Goal: Task Accomplishment & Management: Manage account settings

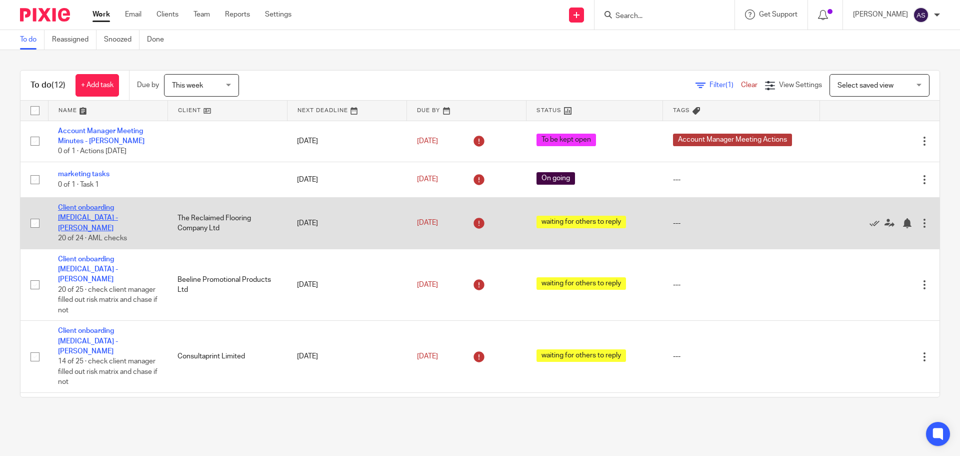
click at [113, 207] on link "Client onboarding retainer - Adele" at bounding box center [88, 218] width 60 height 28
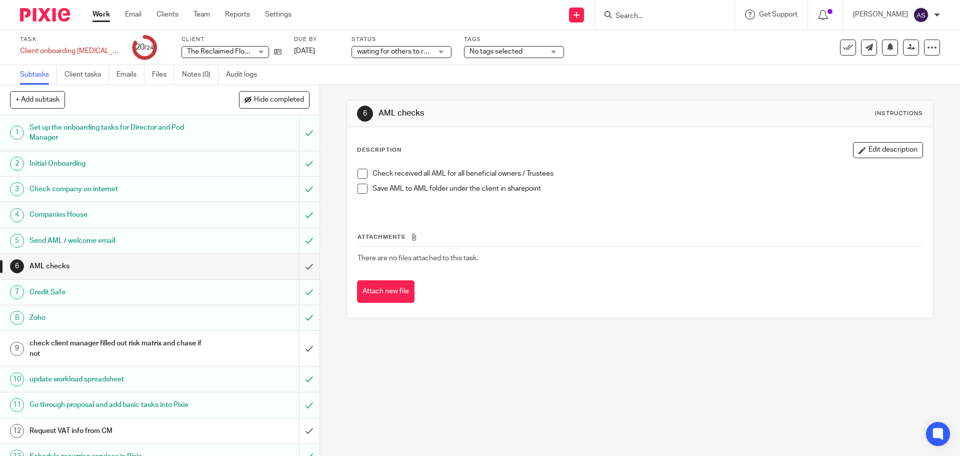
scroll to position [150, 0]
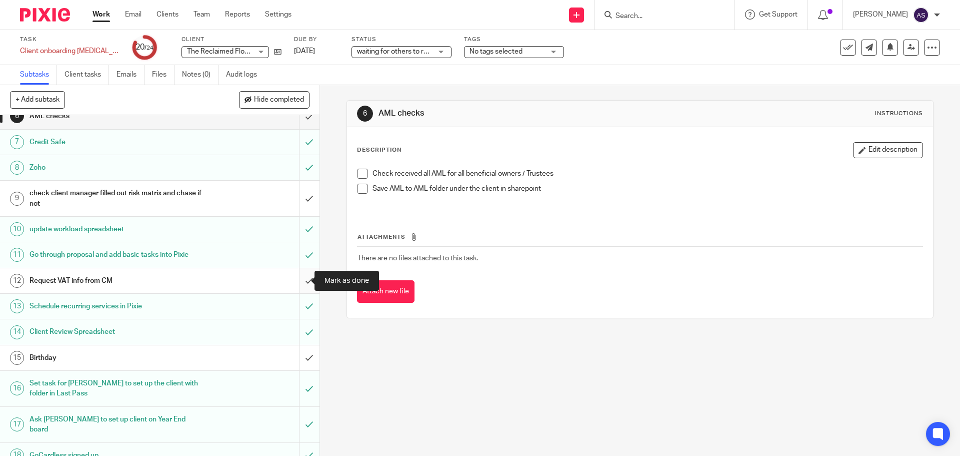
click at [299, 279] on input "submit" at bounding box center [160, 280] width 320 height 25
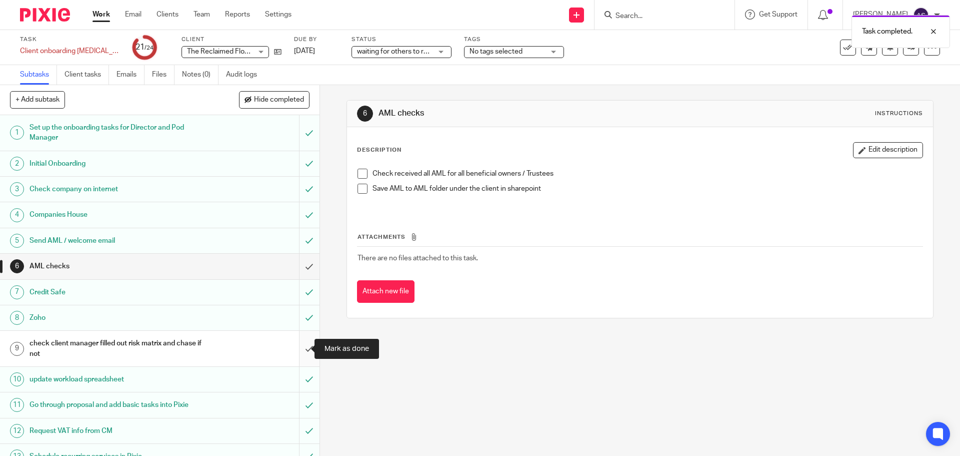
click at [297, 351] on input "submit" at bounding box center [160, 349] width 320 height 36
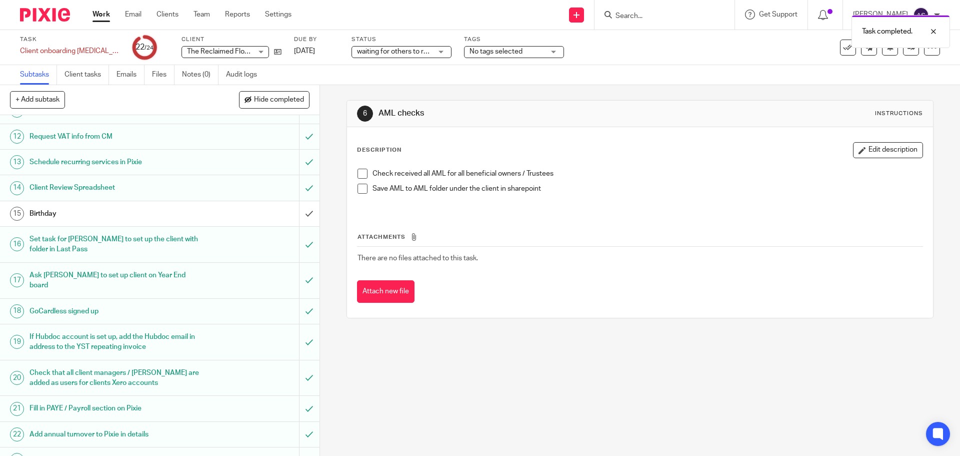
scroll to position [327, 0]
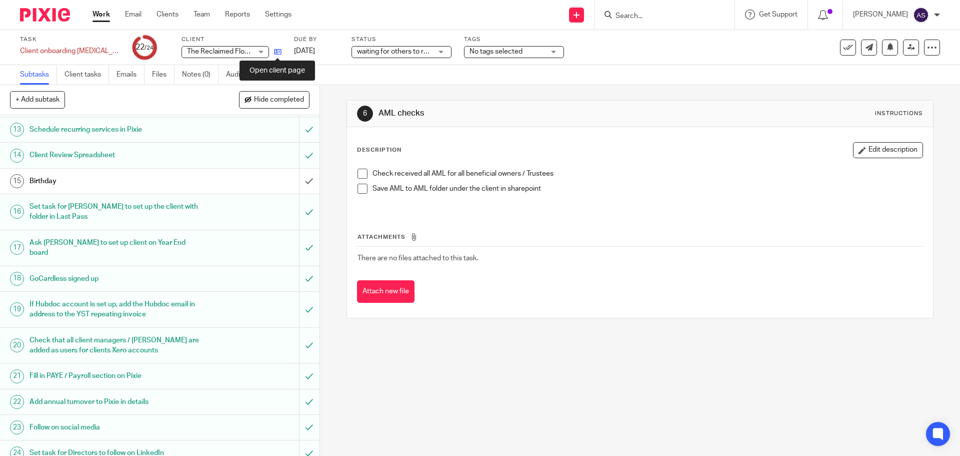
click at [276, 52] on icon at bounding box center [278, 52] width 8 height 8
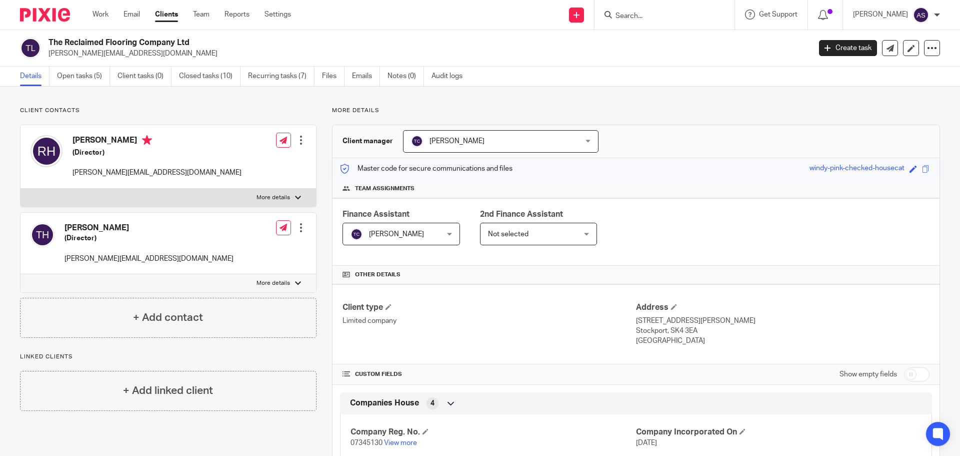
click at [298, 227] on div at bounding box center [301, 228] width 10 height 10
click at [252, 246] on link "Edit contact" at bounding box center [254, 250] width 96 height 15
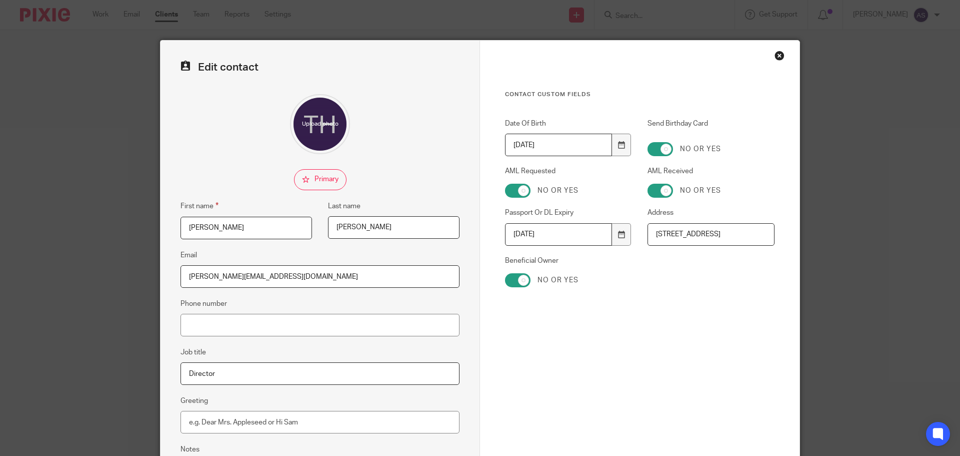
click at [778, 57] on div "Close this dialog window" at bounding box center [780, 56] width 10 height 10
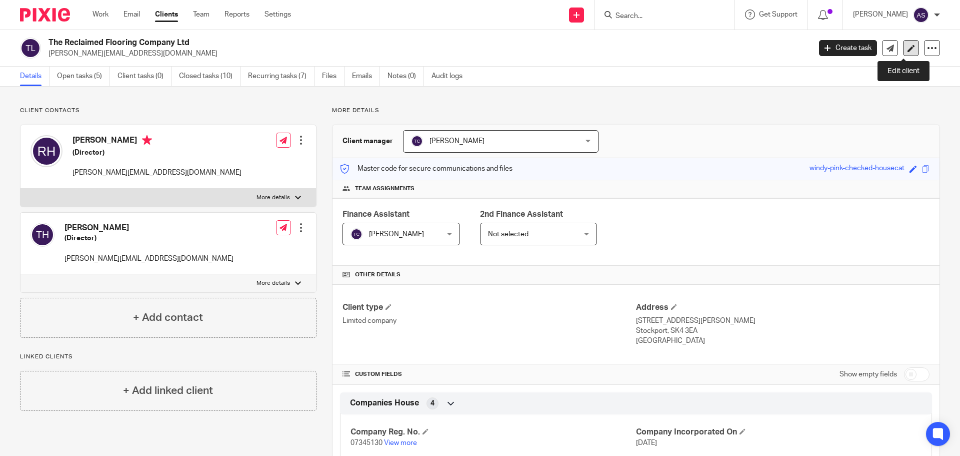
click at [908, 45] on icon at bounding box center [912, 49] width 8 height 8
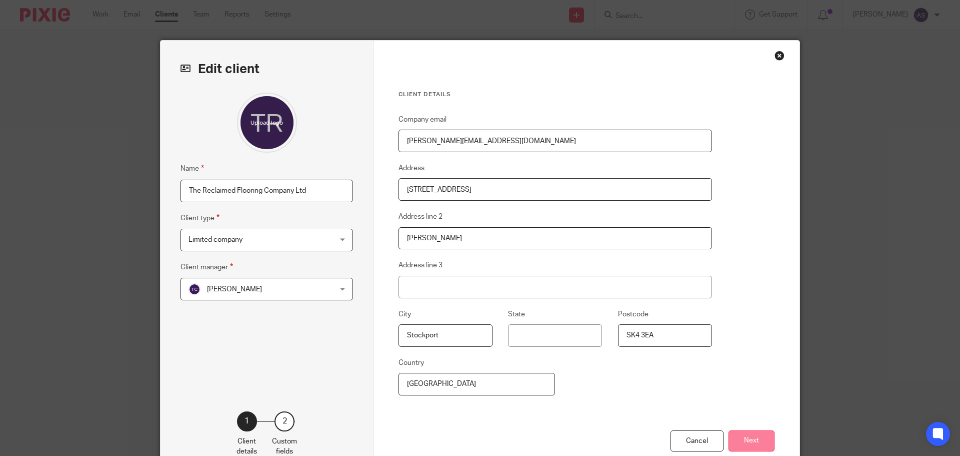
click at [754, 437] on button "Next" at bounding box center [752, 441] width 46 height 22
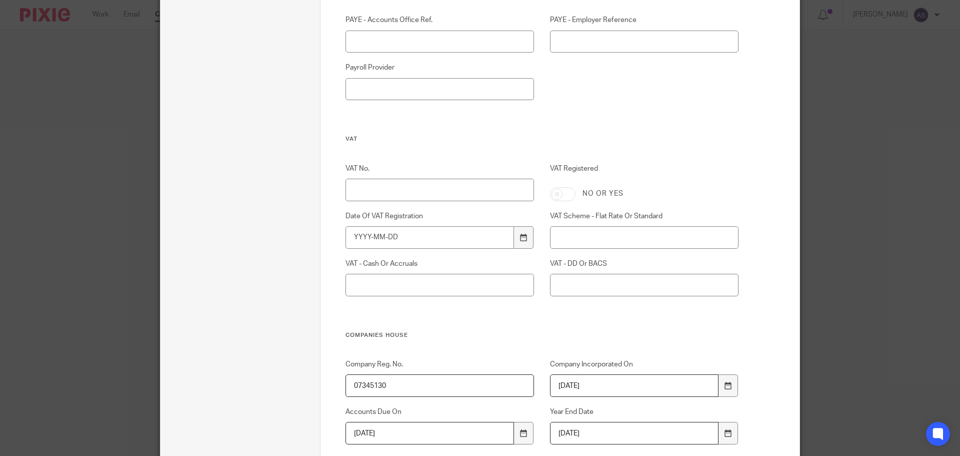
scroll to position [250, 0]
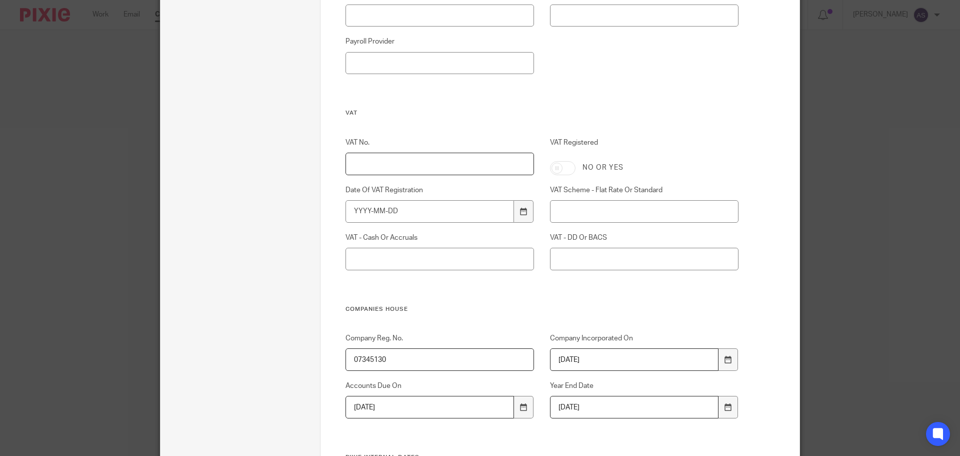
click at [385, 165] on input "VAT No." at bounding box center [440, 164] width 189 height 23
type input "106775017"
click at [568, 167] on input "VAT Registered" at bounding box center [563, 168] width 26 height 14
click at [562, 167] on input "VAT Registered" at bounding box center [563, 168] width 26 height 14
click at [560, 170] on input "VAT Registered" at bounding box center [563, 168] width 26 height 14
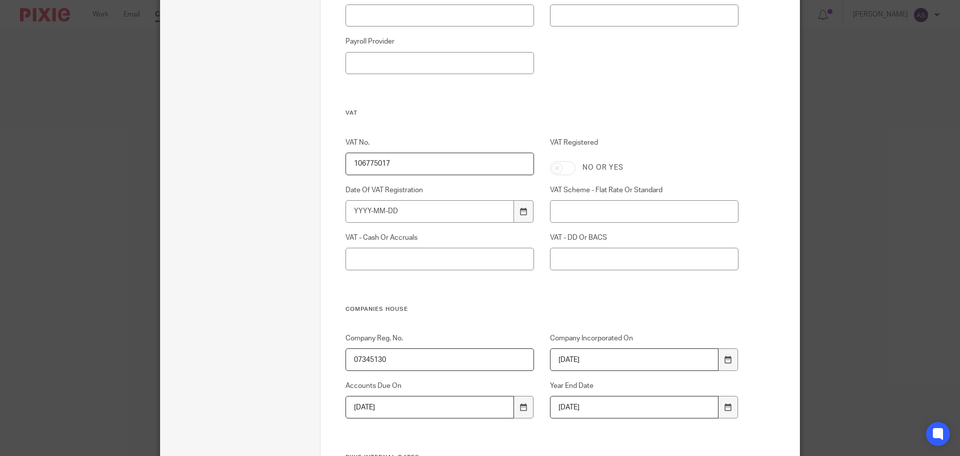
checkbox input "true"
click at [571, 213] on input "VAT Scheme - Flat Rate Or Standard" at bounding box center [644, 211] width 189 height 23
type input "Standard"
click at [613, 252] on input "VAT - DD Or BACS" at bounding box center [644, 259] width 189 height 23
type input "BACS"
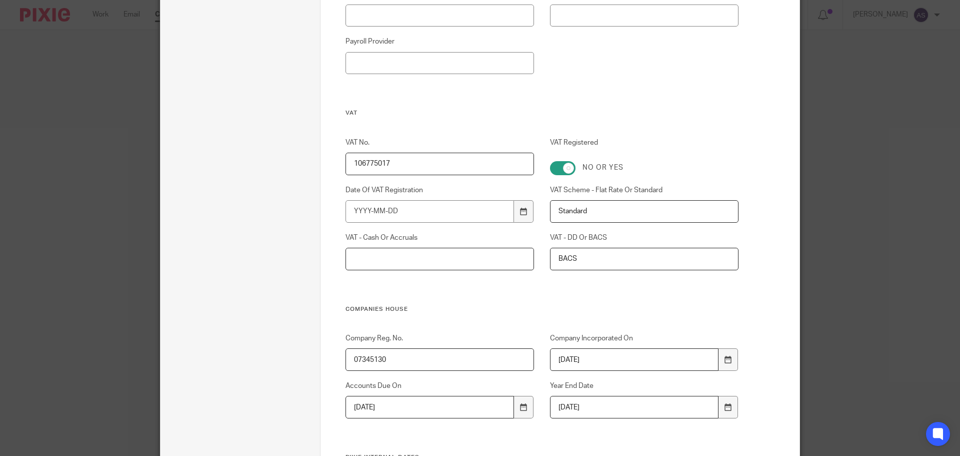
click at [476, 261] on input "VAT - Cash Or Accruals" at bounding box center [440, 259] width 189 height 23
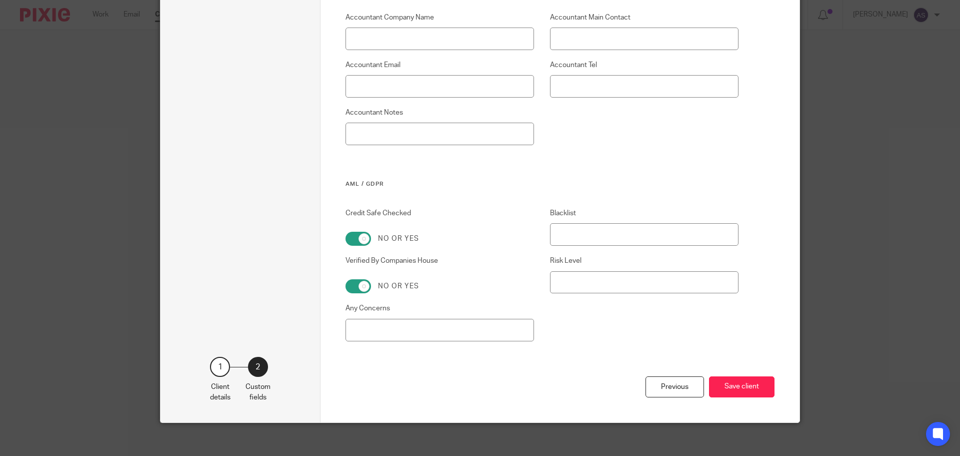
scroll to position [1760, 0]
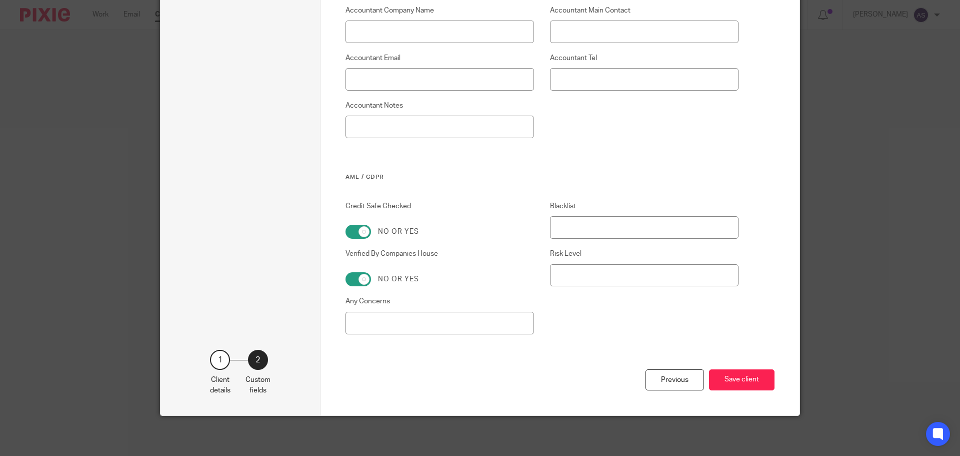
type input "Accruals"
click at [602, 278] on input "Risk Level" at bounding box center [644, 275] width 189 height 23
type input "low"
click at [739, 381] on button "Save client" at bounding box center [742, 380] width 66 height 22
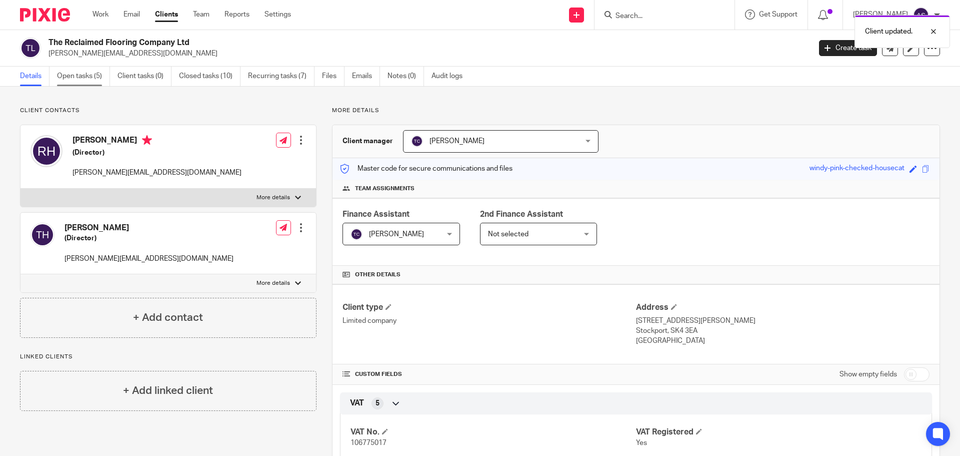
click at [72, 77] on link "Open tasks (5)" at bounding box center [83, 77] width 53 height 20
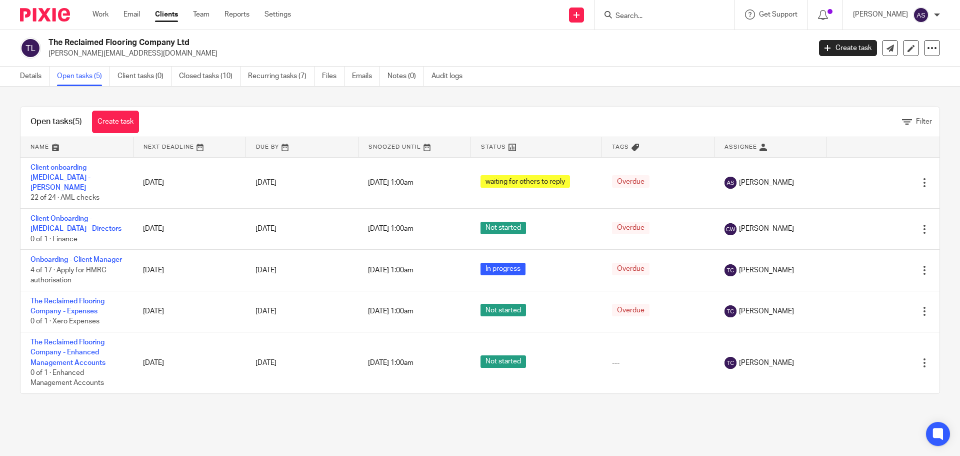
click at [652, 16] on input "Search" at bounding box center [660, 16] width 90 height 9
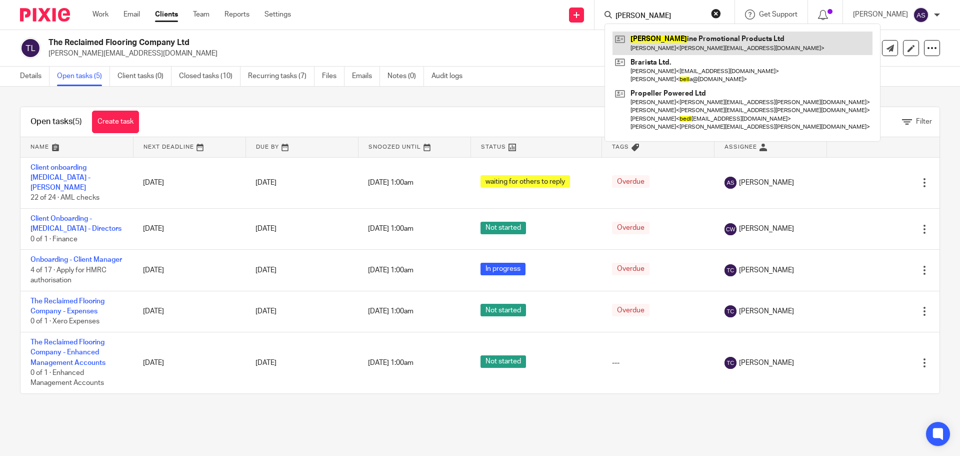
type input "beel"
click at [666, 40] on link at bounding box center [743, 43] width 260 height 23
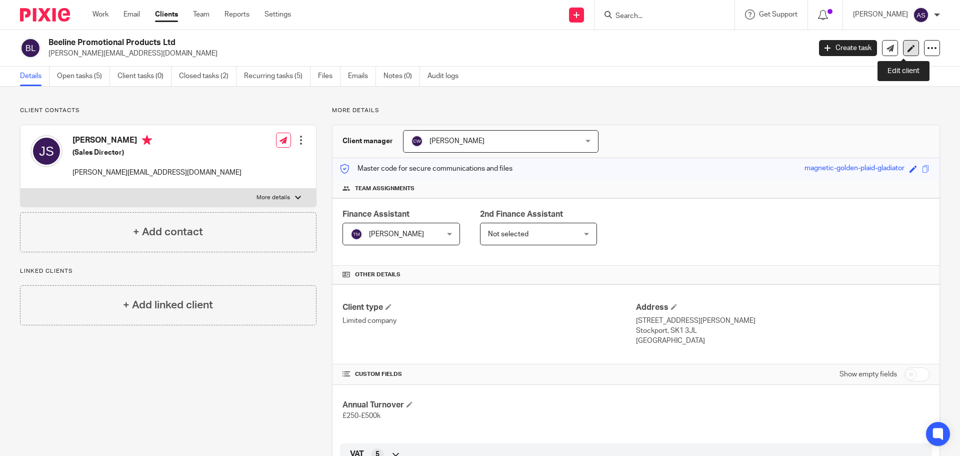
click at [908, 50] on icon at bounding box center [912, 49] width 8 height 8
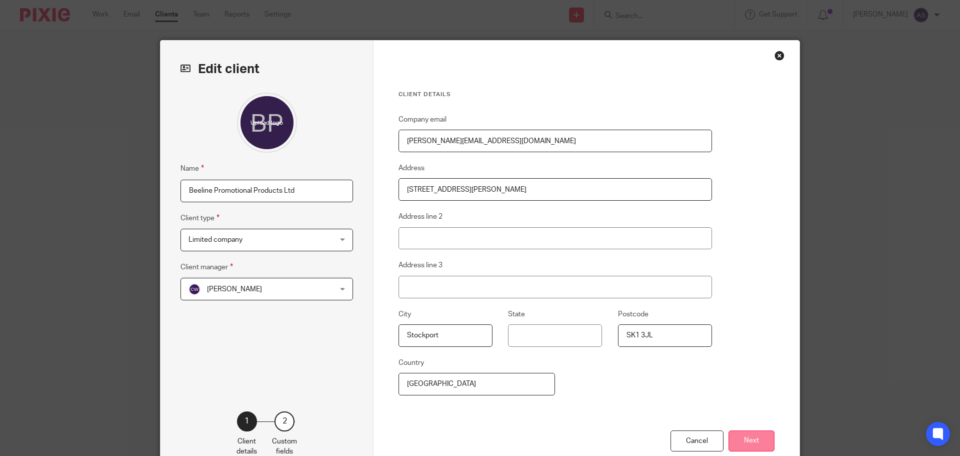
click at [740, 437] on button "Next" at bounding box center [752, 441] width 46 height 22
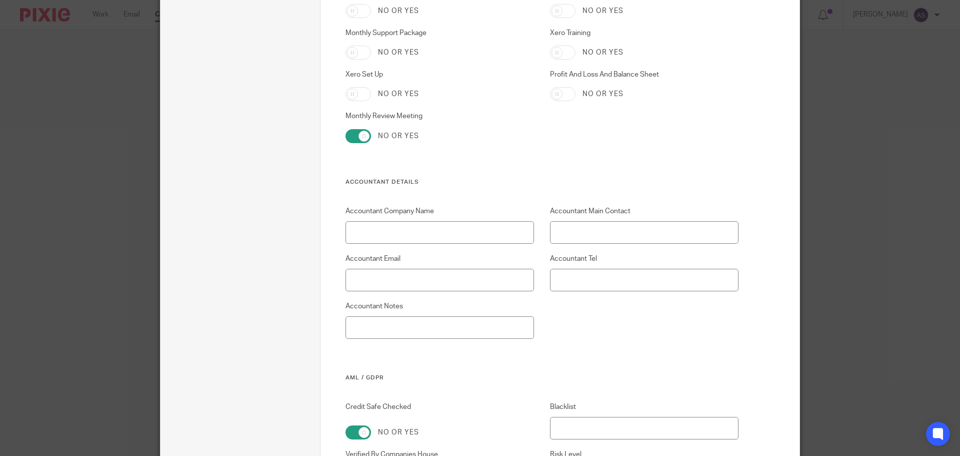
scroll to position [1750, 0]
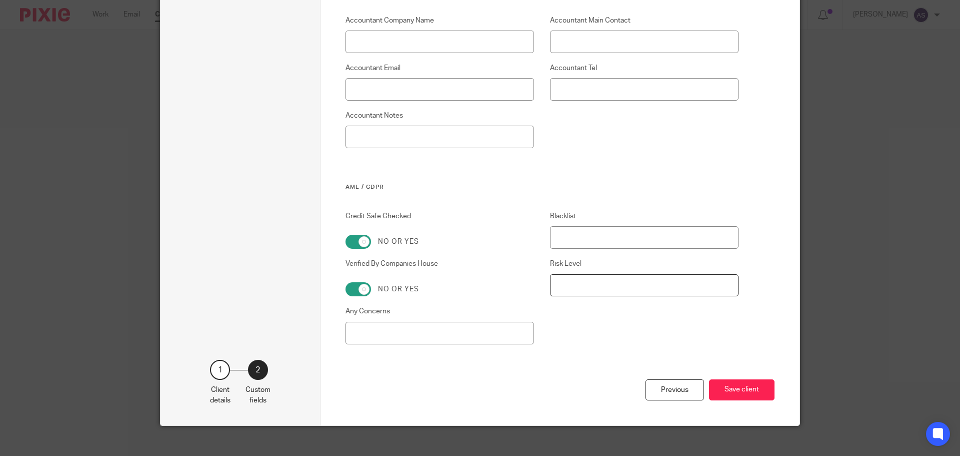
click at [615, 282] on input "Risk Level" at bounding box center [644, 285] width 189 height 23
type input "low"
click at [748, 393] on button "Save client" at bounding box center [742, 390] width 66 height 22
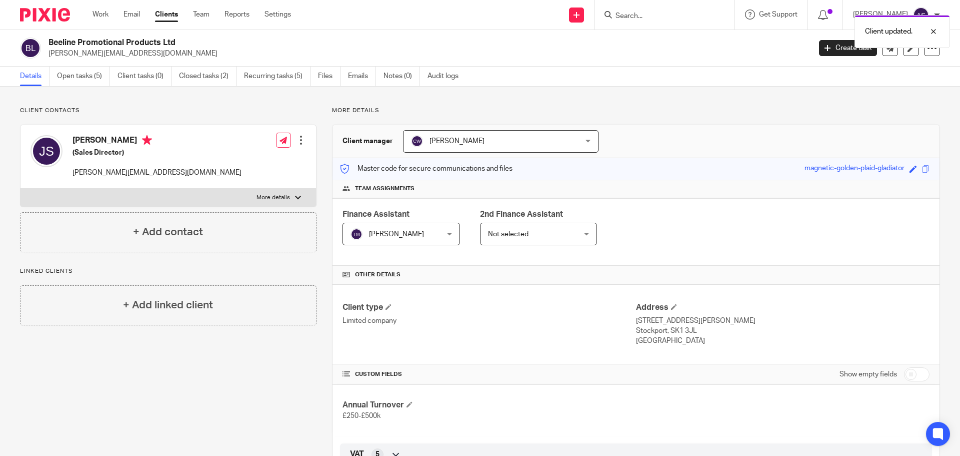
click at [699, 8] on div at bounding box center [665, 15] width 140 height 30
click at [661, 20] on div "Client updated." at bounding box center [715, 29] width 470 height 38
click at [655, 14] on input "Search" at bounding box center [660, 16] width 90 height 9
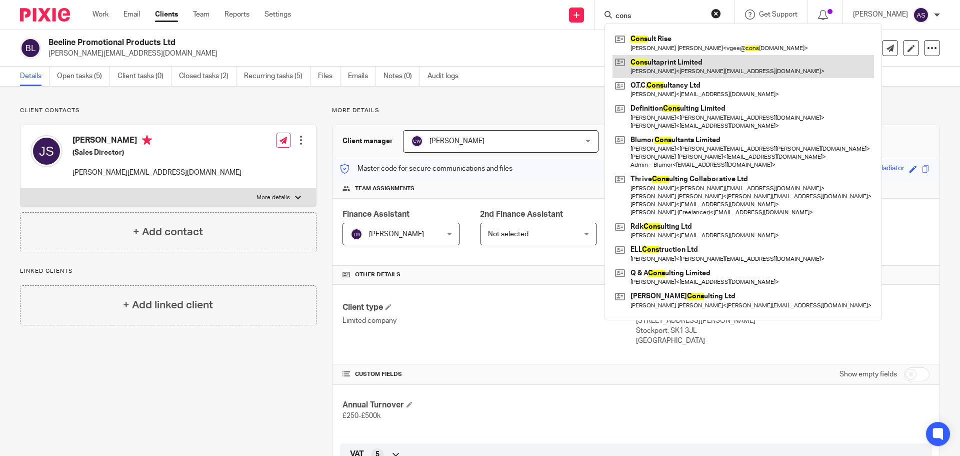
type input "cons"
click at [689, 66] on link at bounding box center [744, 66] width 262 height 23
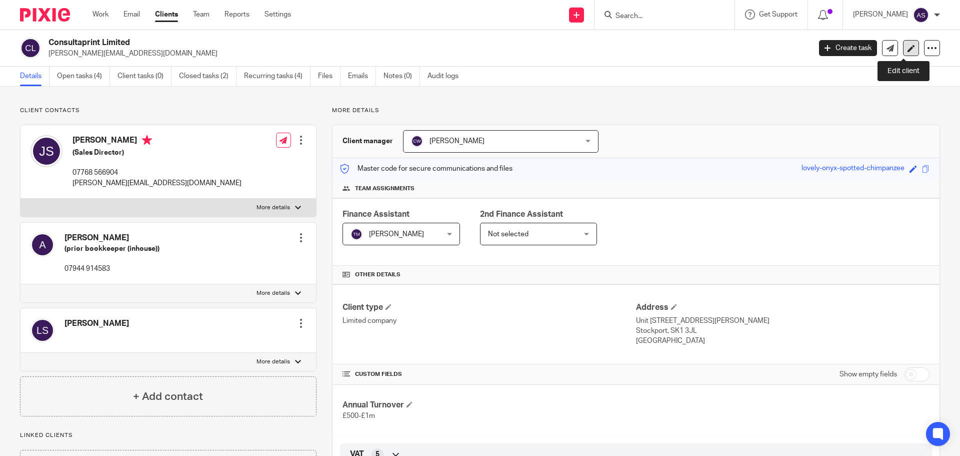
click at [903, 53] on link at bounding box center [911, 48] width 16 height 16
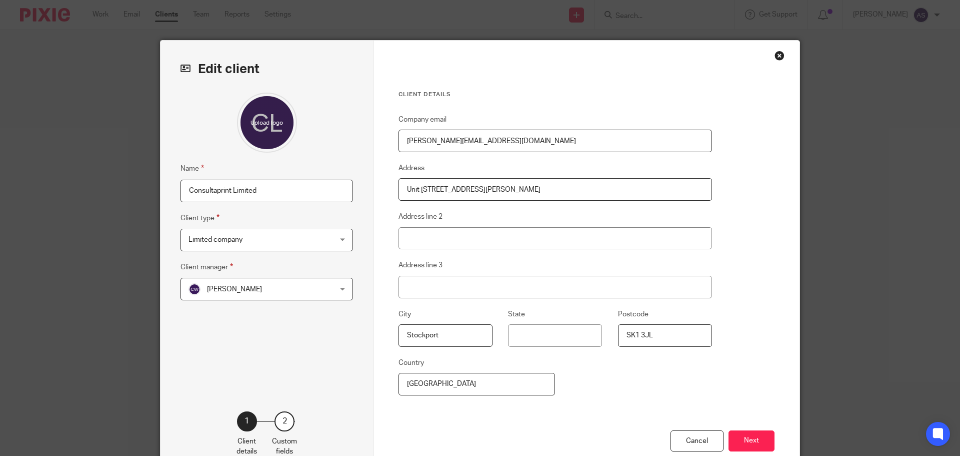
scroll to position [61, 0]
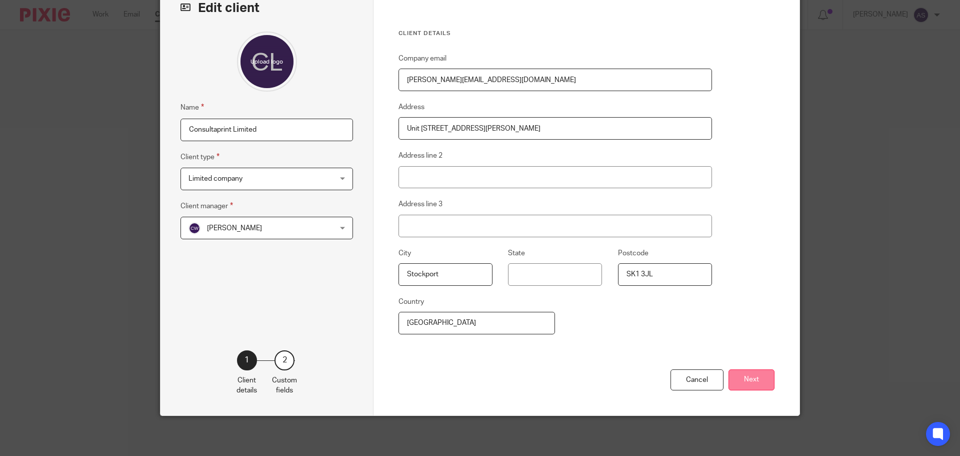
click at [742, 378] on button "Next" at bounding box center [752, 380] width 46 height 22
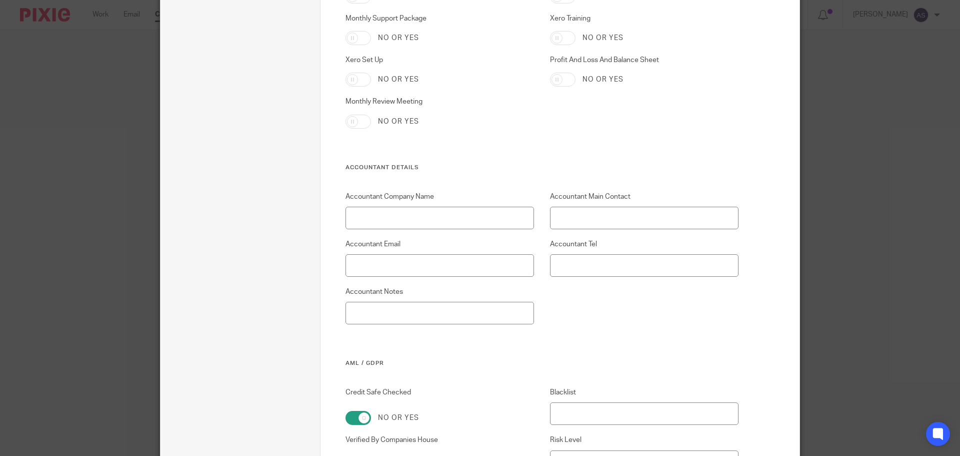
scroll to position [1661, 0]
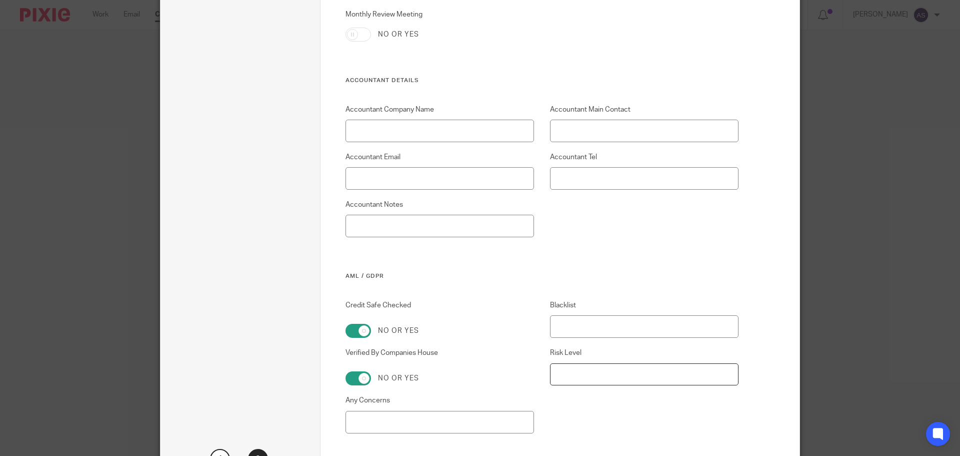
click at [590, 368] on input "Risk Level" at bounding box center [644, 374] width 189 height 23
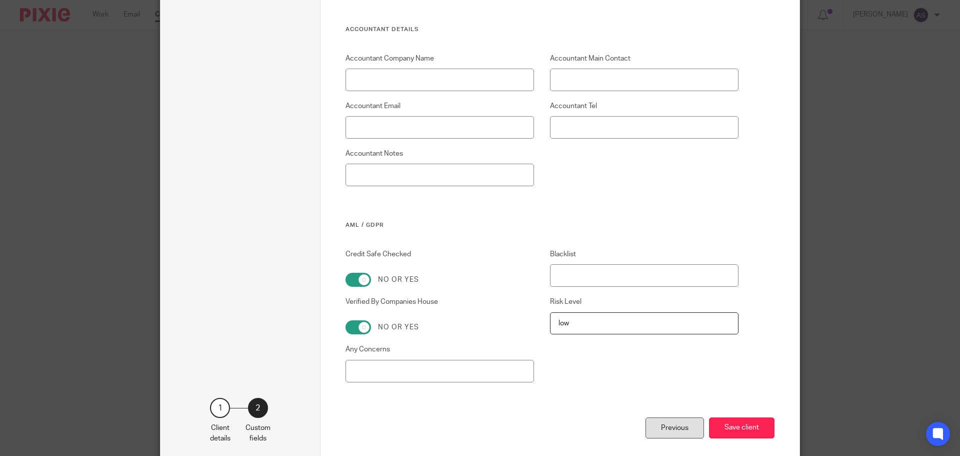
scroll to position [1760, 0]
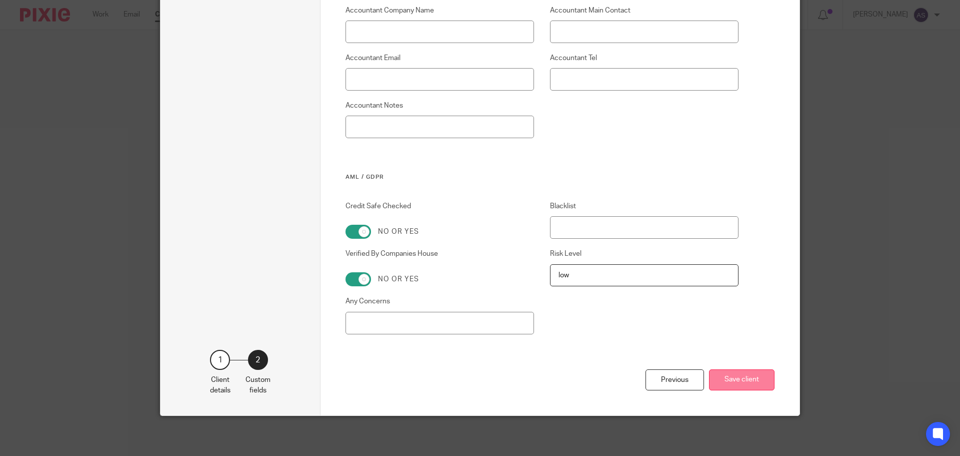
type input "low"
click at [730, 383] on button "Save client" at bounding box center [742, 380] width 66 height 22
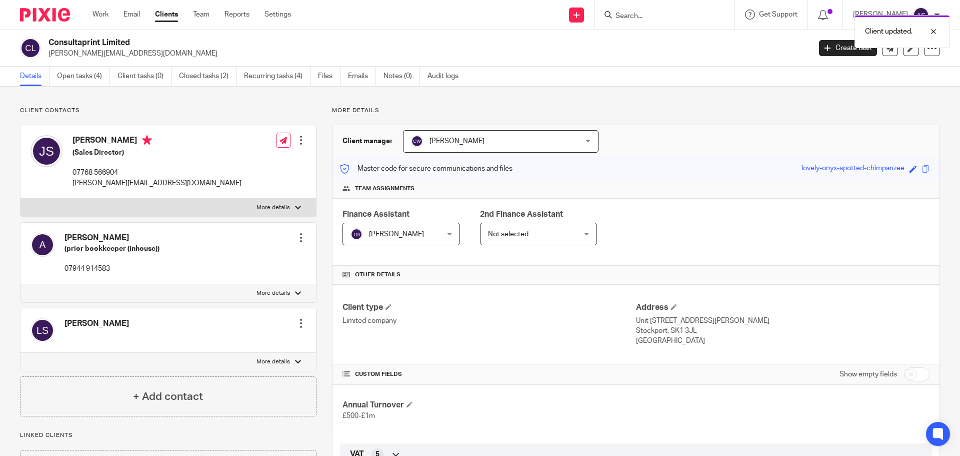
click at [662, 14] on div "Client updated." at bounding box center [715, 29] width 470 height 38
click at [908, 52] on icon at bounding box center [912, 49] width 8 height 8
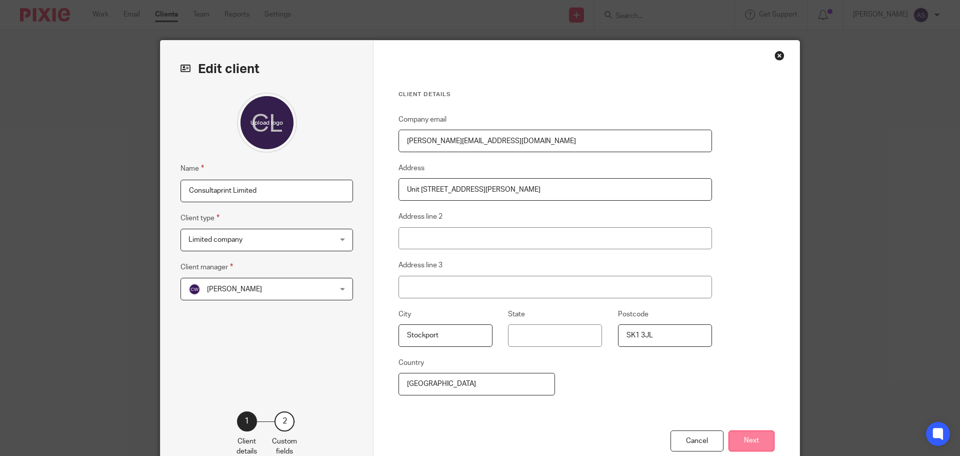
click at [734, 439] on button "Next" at bounding box center [752, 441] width 46 height 22
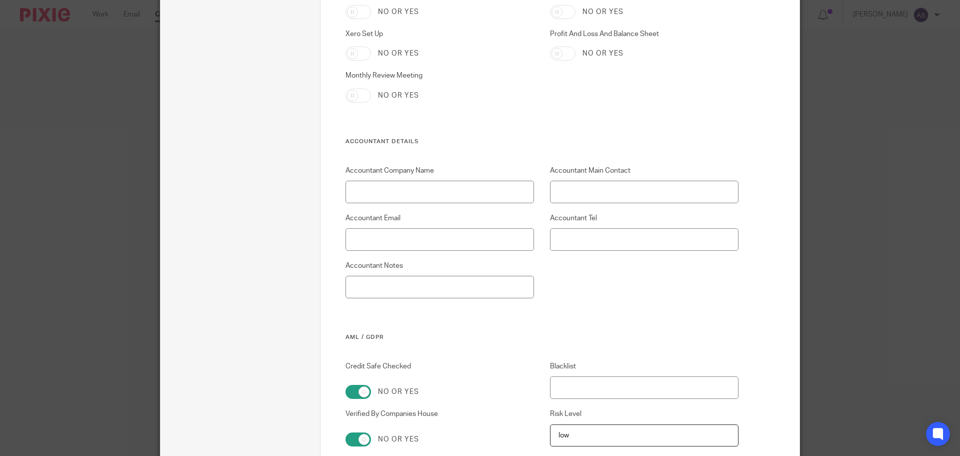
scroll to position [1760, 0]
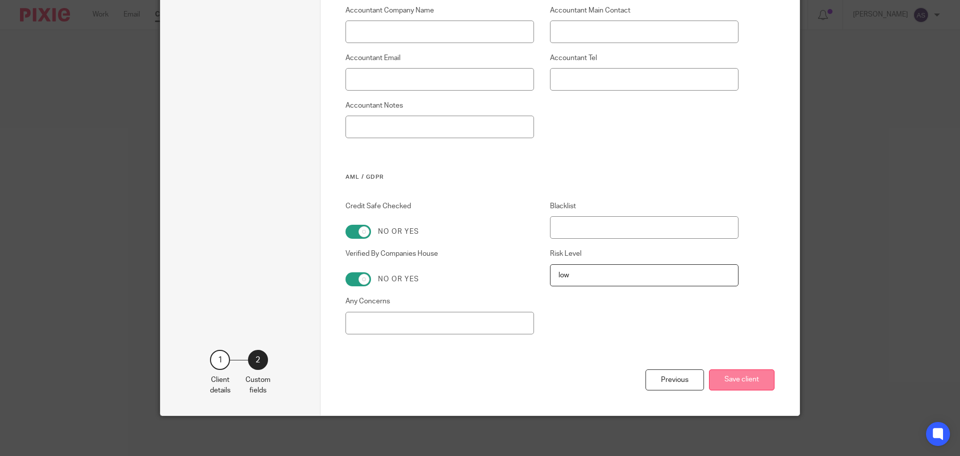
click at [720, 389] on button "Save client" at bounding box center [742, 380] width 66 height 22
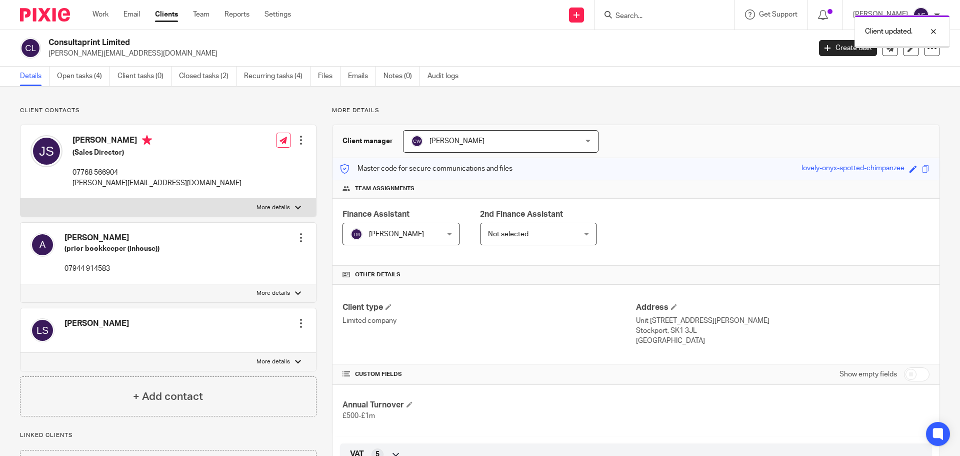
click at [673, 12] on div "Client updated." at bounding box center [715, 29] width 470 height 38
click at [664, 15] on div "Client updated." at bounding box center [715, 29] width 470 height 38
click at [652, 22] on div at bounding box center [665, 15] width 140 height 30
click at [652, 15] on input "Search" at bounding box center [660, 16] width 90 height 9
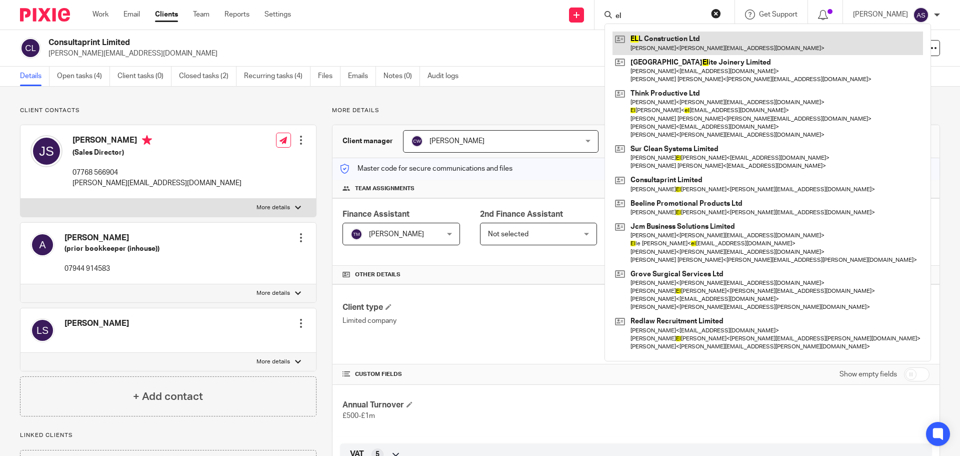
type input "el"
click at [659, 38] on link at bounding box center [768, 43] width 311 height 23
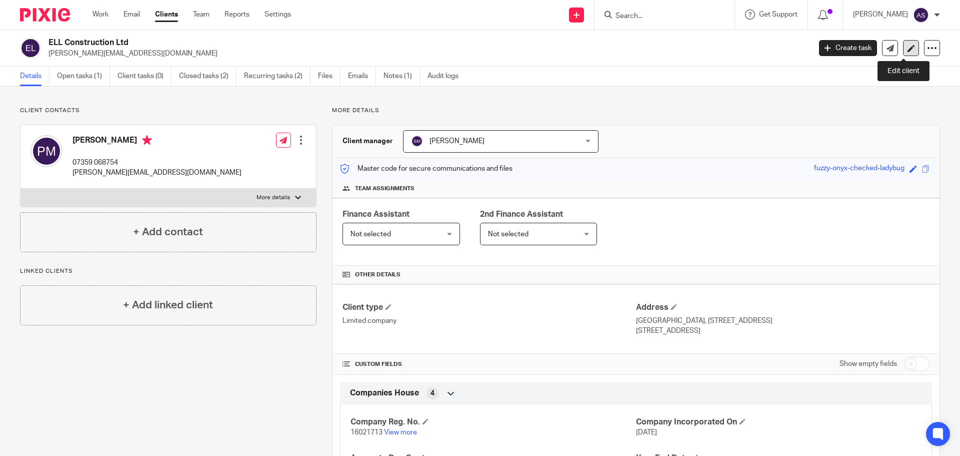
click at [908, 50] on icon at bounding box center [912, 49] width 8 height 8
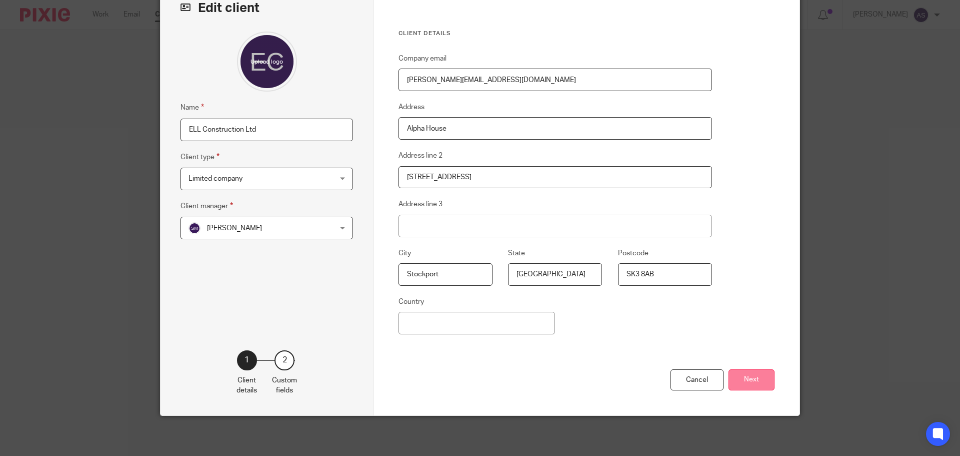
click at [743, 377] on button "Next" at bounding box center [752, 380] width 46 height 22
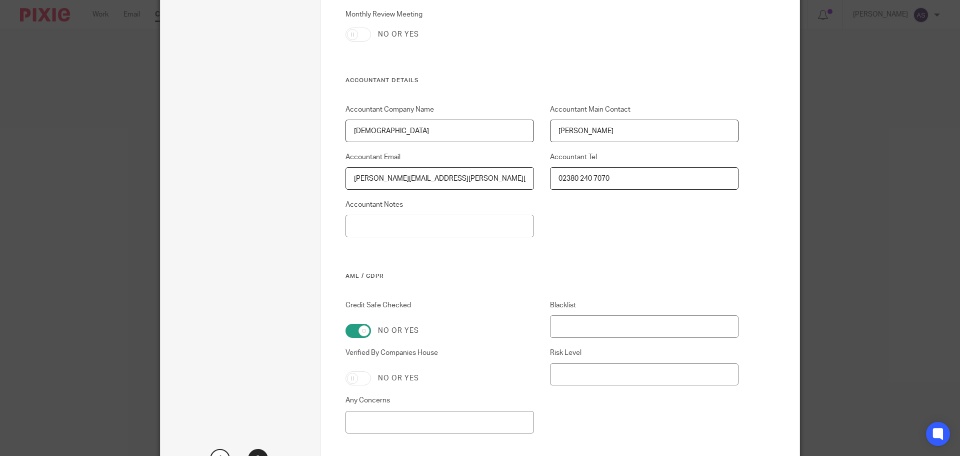
scroll to position [1760, 0]
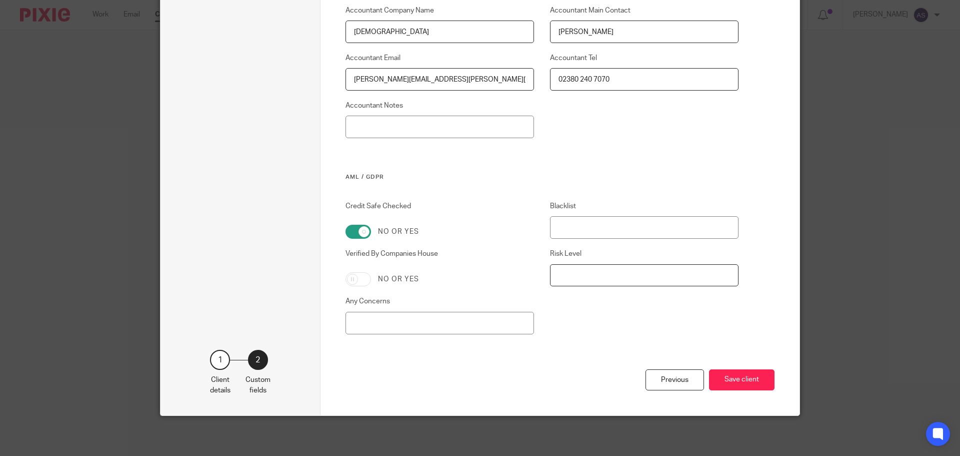
click at [582, 280] on input "Risk Level" at bounding box center [644, 275] width 189 height 23
type input "low"
click at [763, 385] on button "Save client" at bounding box center [742, 380] width 66 height 22
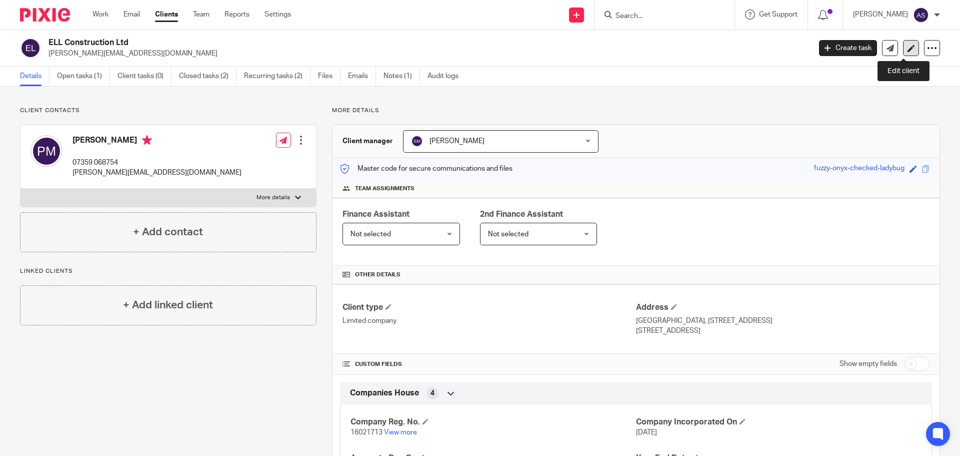
click at [903, 51] on link at bounding box center [911, 48] width 16 height 16
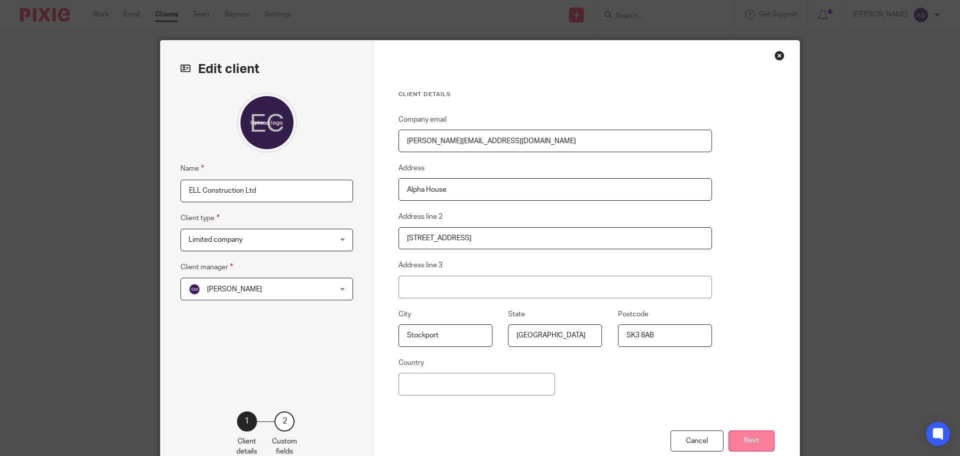
click at [763, 446] on button "Next" at bounding box center [752, 441] width 46 height 22
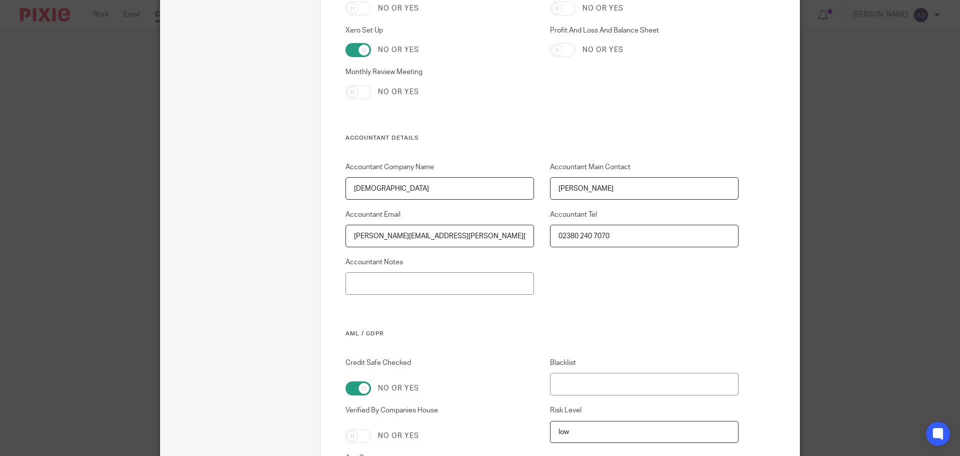
scroll to position [1760, 0]
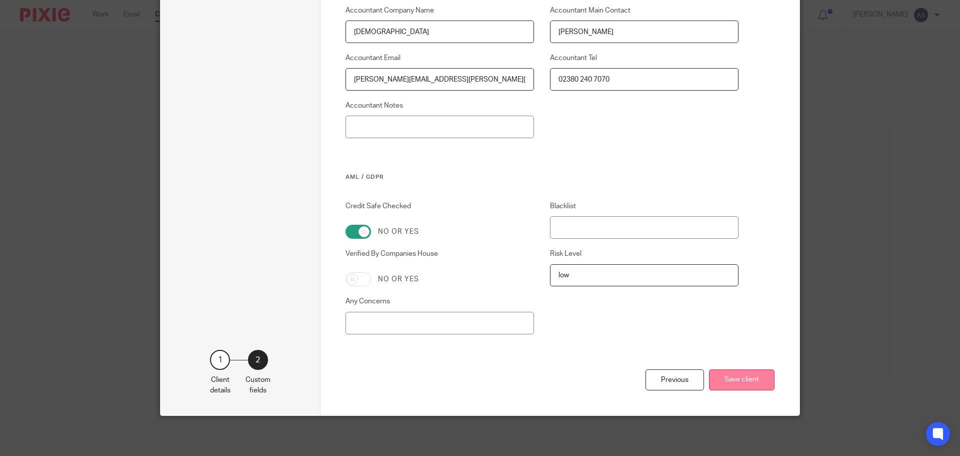
click at [717, 384] on button "Save client" at bounding box center [742, 380] width 66 height 22
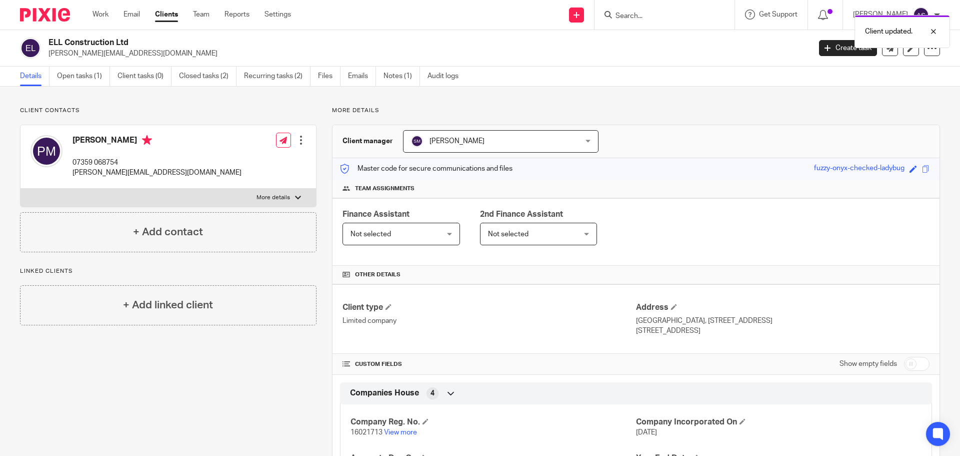
click at [169, 14] on link "Clients" at bounding box center [166, 15] width 23 height 10
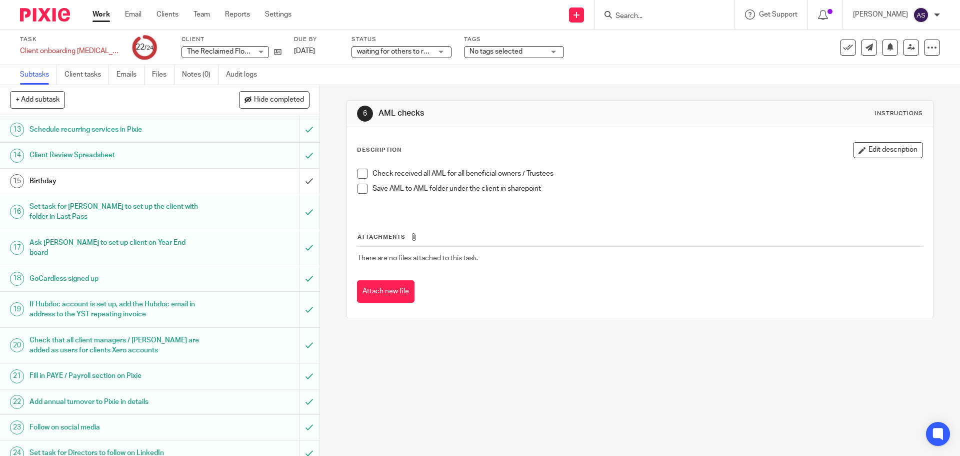
scroll to position [77, 0]
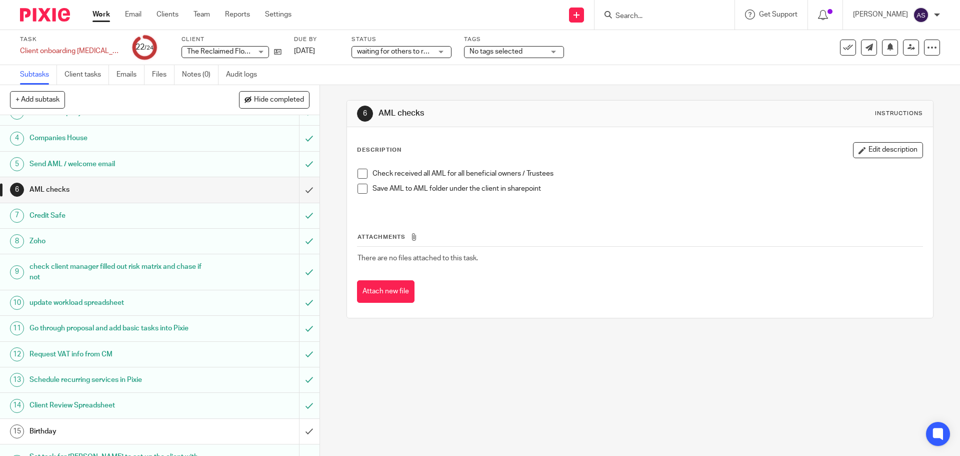
click at [99, 14] on link "Work" at bounding box center [102, 15] width 18 height 10
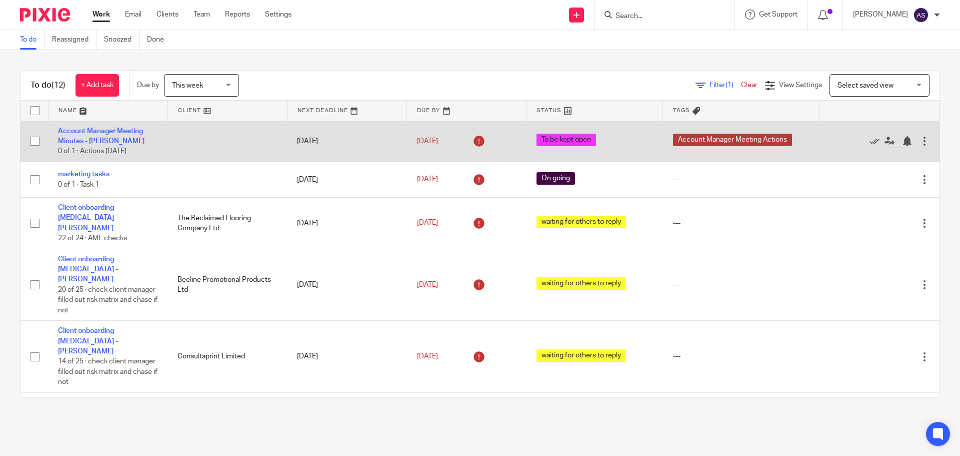
scroll to position [50, 0]
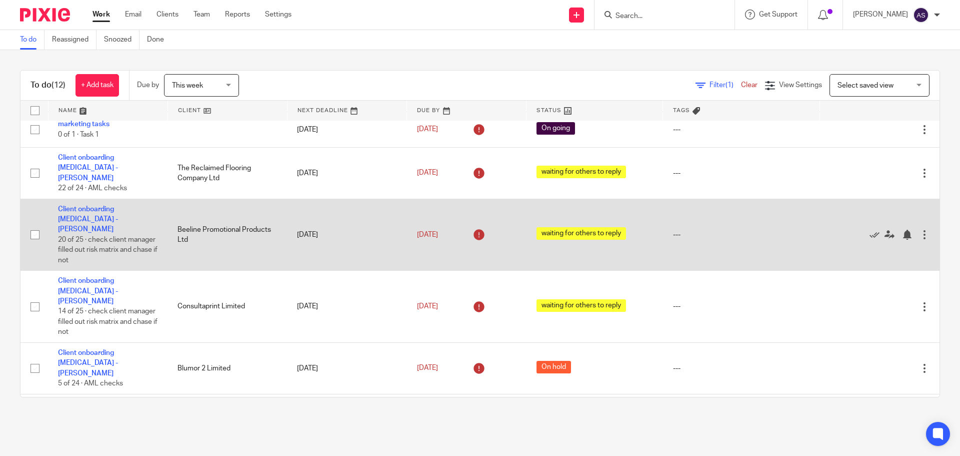
click at [95, 203] on td "Client onboarding retainer - Adele 20 of 25 · check client manager filled out r…" at bounding box center [108, 235] width 120 height 72
click at [97, 206] on link "Client onboarding [MEDICAL_DATA] - [PERSON_NAME]" at bounding box center [88, 220] width 60 height 28
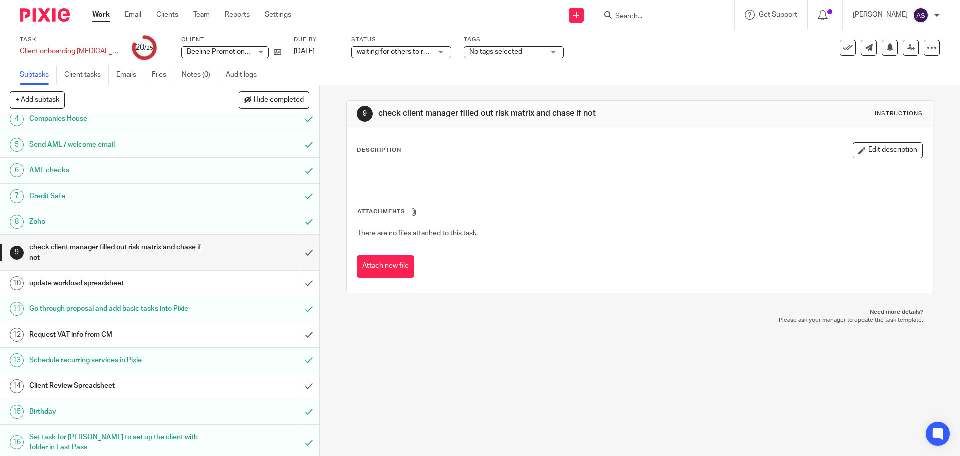
scroll to position [100, 0]
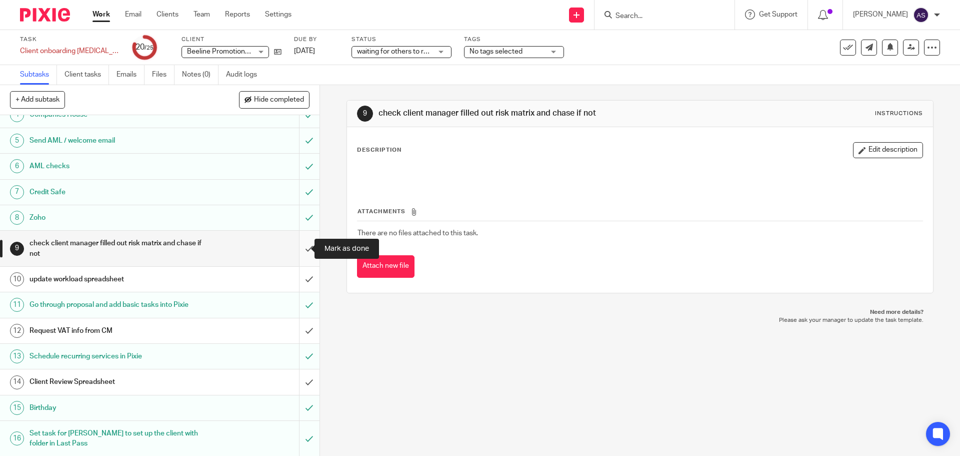
click at [299, 249] on input "submit" at bounding box center [160, 249] width 320 height 36
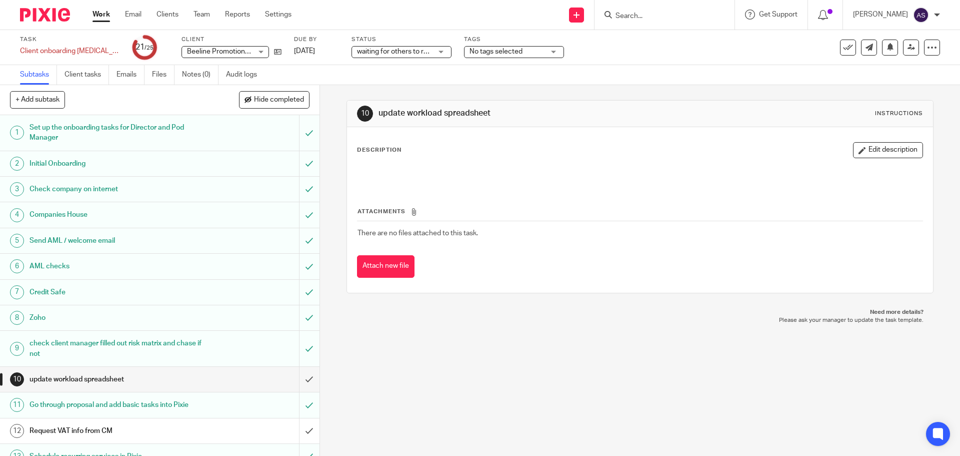
click at [98, 17] on link "Work" at bounding box center [102, 15] width 18 height 10
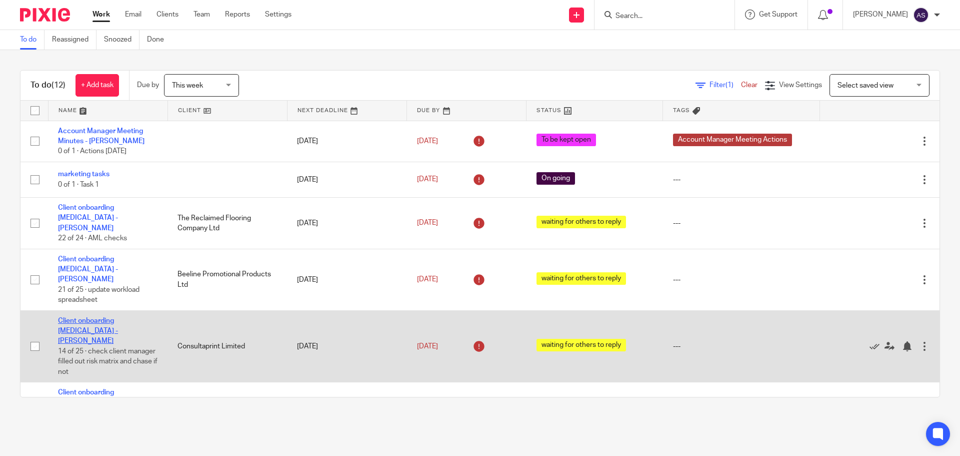
click at [118, 317] on link "Client onboarding [MEDICAL_DATA] - [PERSON_NAME]" at bounding box center [88, 331] width 60 height 28
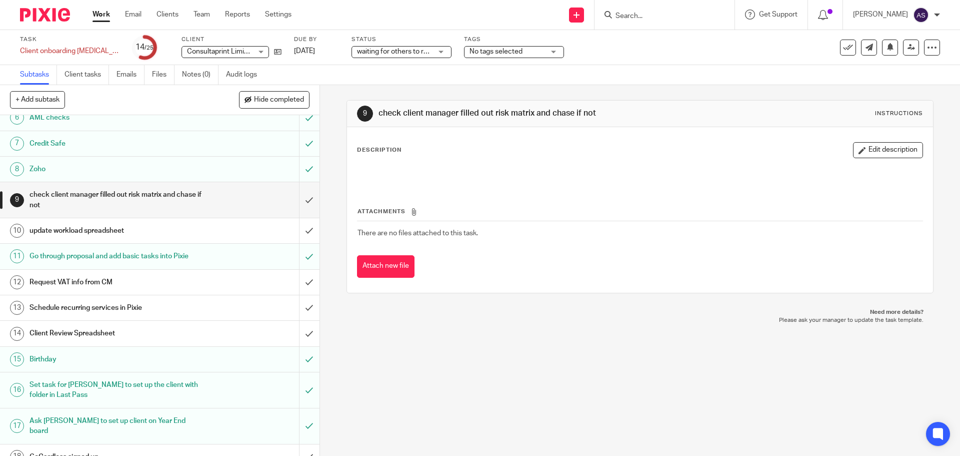
scroll to position [150, 0]
click at [299, 197] on input "submit" at bounding box center [160, 199] width 320 height 36
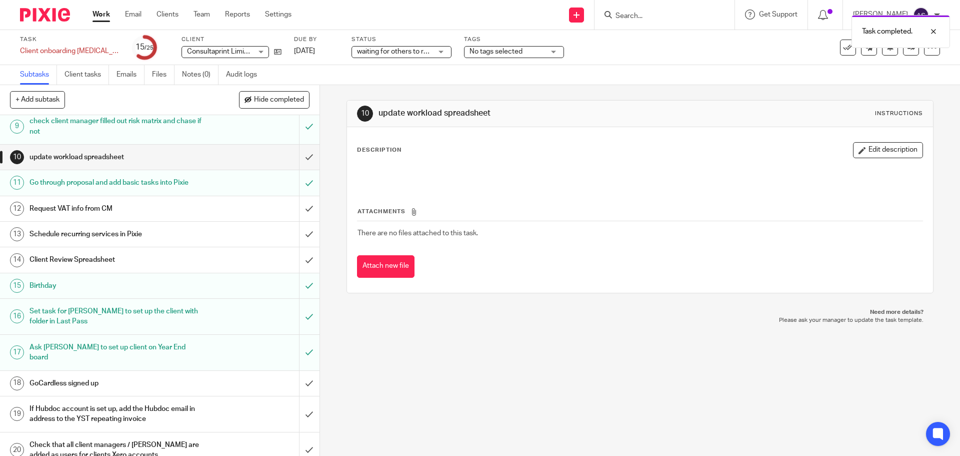
scroll to position [250, 0]
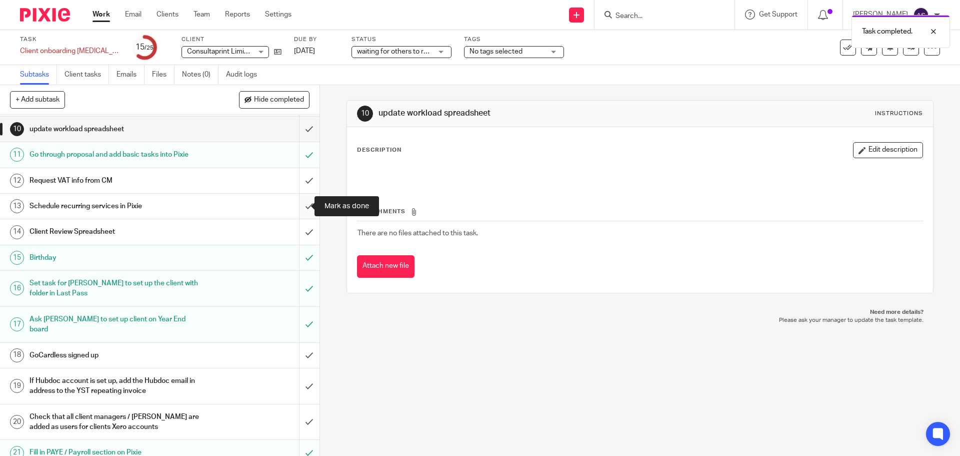
click at [300, 205] on input "submit" at bounding box center [160, 206] width 320 height 25
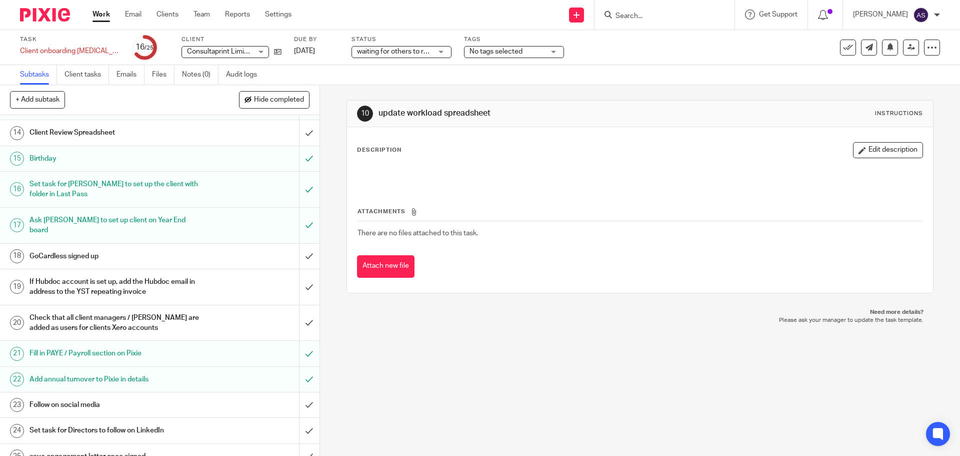
scroll to position [350, 0]
click at [298, 274] on input "submit" at bounding box center [160, 286] width 320 height 36
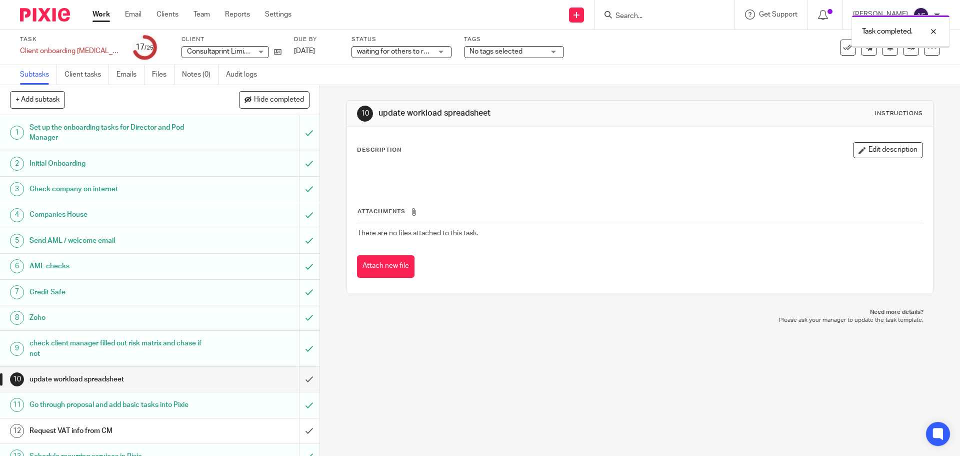
scroll to position [353, 0]
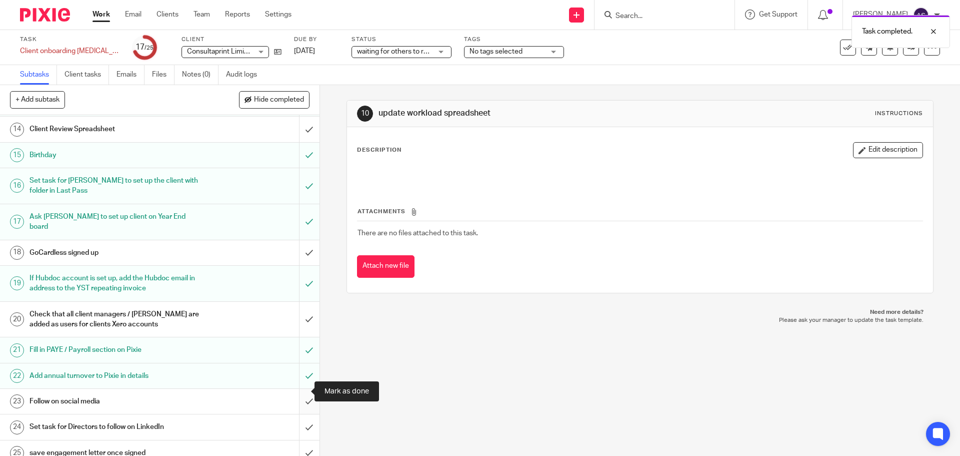
click at [296, 391] on input "submit" at bounding box center [160, 401] width 320 height 25
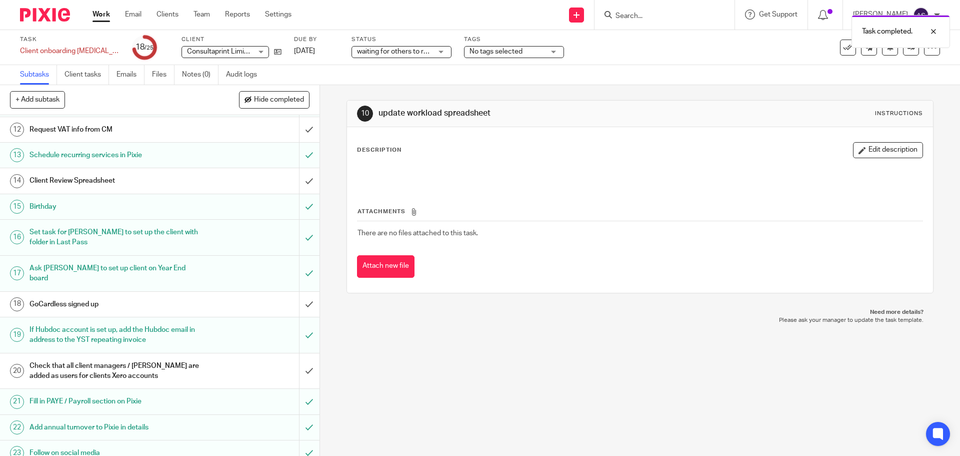
scroll to position [353, 0]
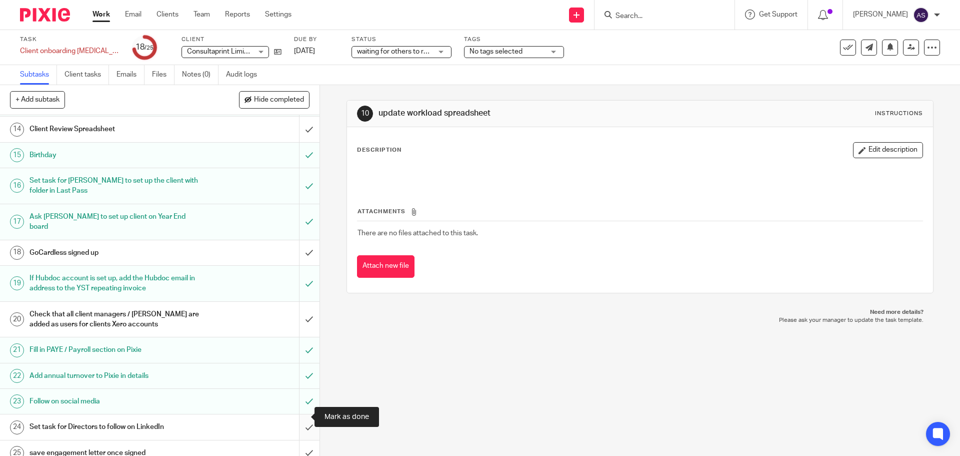
click at [298, 419] on input "submit" at bounding box center [160, 426] width 320 height 25
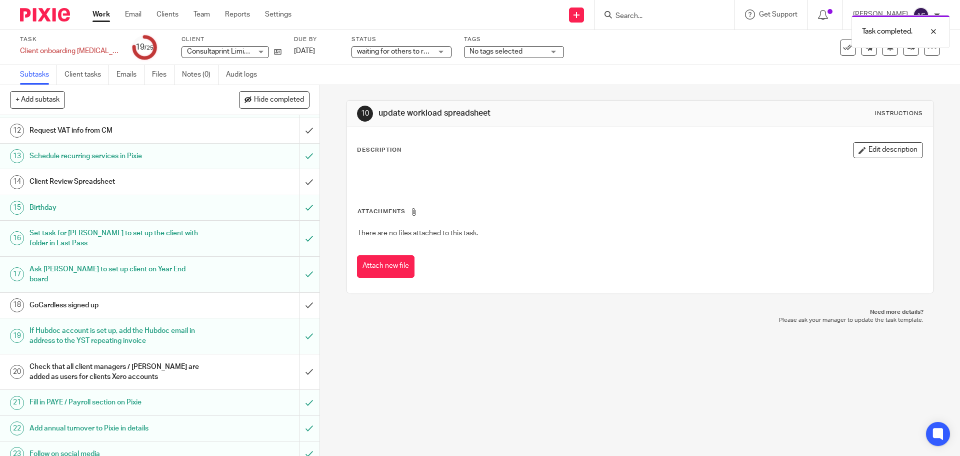
scroll to position [353, 0]
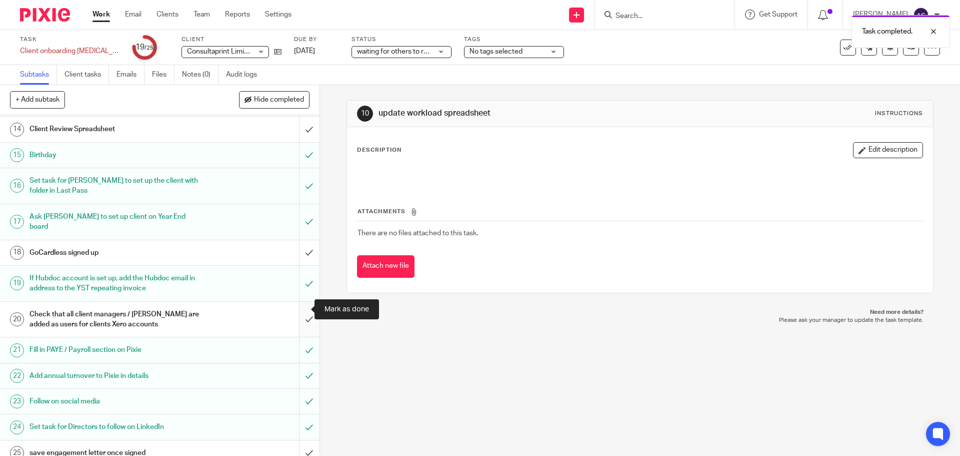
click at [294, 311] on input "submit" at bounding box center [160, 320] width 320 height 36
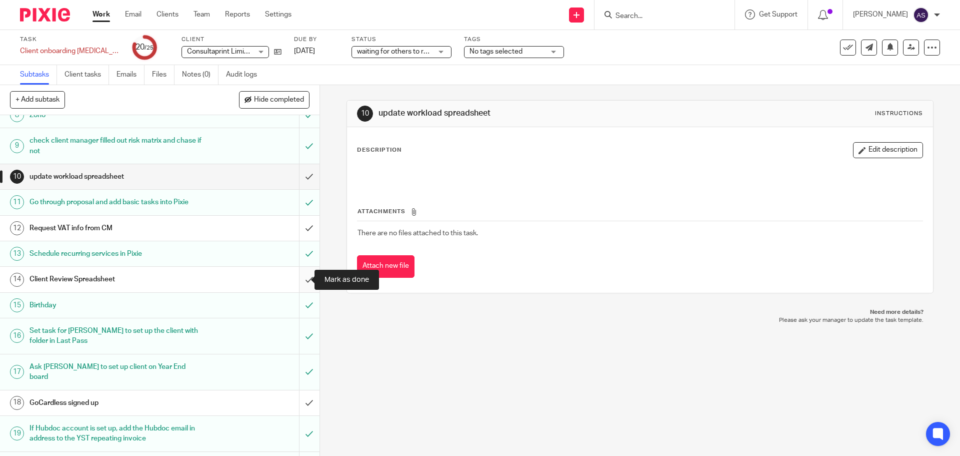
click at [296, 281] on input "submit" at bounding box center [160, 279] width 320 height 25
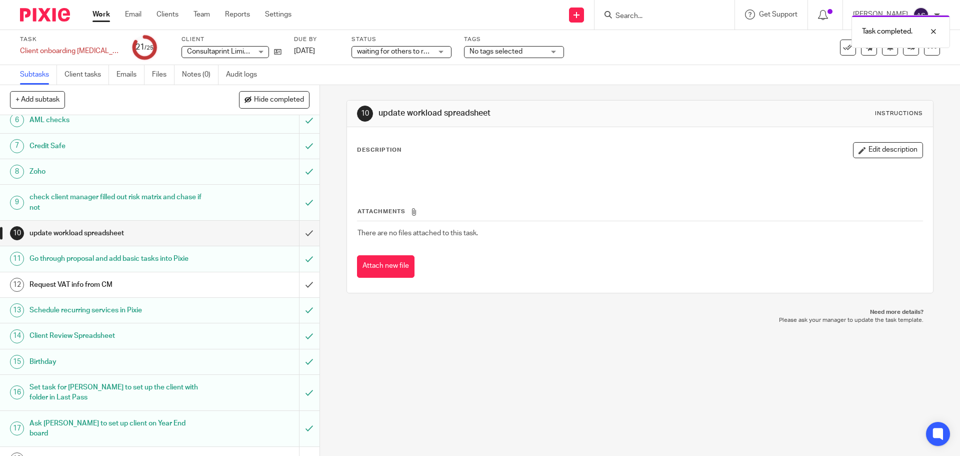
scroll to position [150, 0]
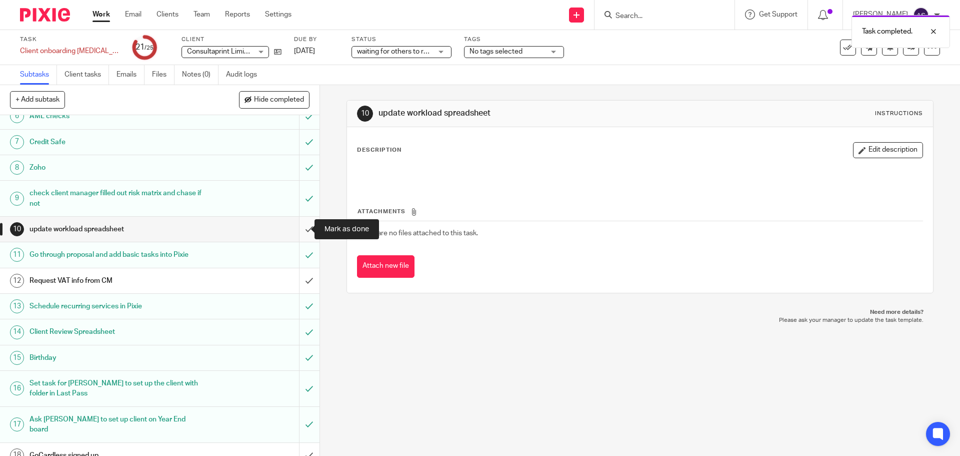
click at [300, 228] on input "submit" at bounding box center [160, 229] width 320 height 25
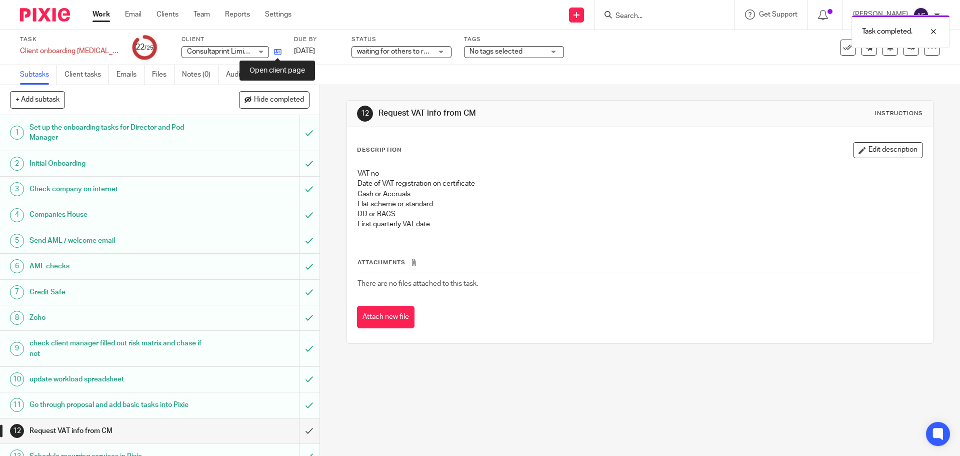
click at [277, 53] on icon at bounding box center [278, 52] width 8 height 8
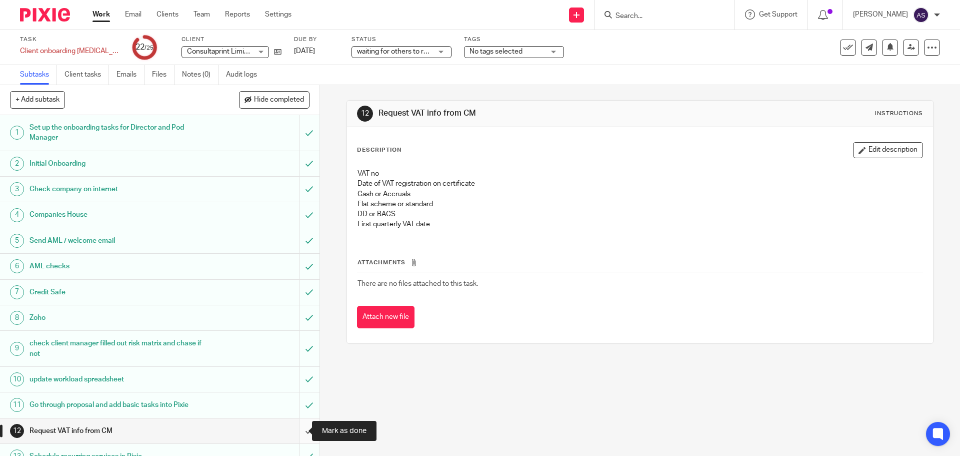
click at [297, 431] on input "submit" at bounding box center [160, 430] width 320 height 25
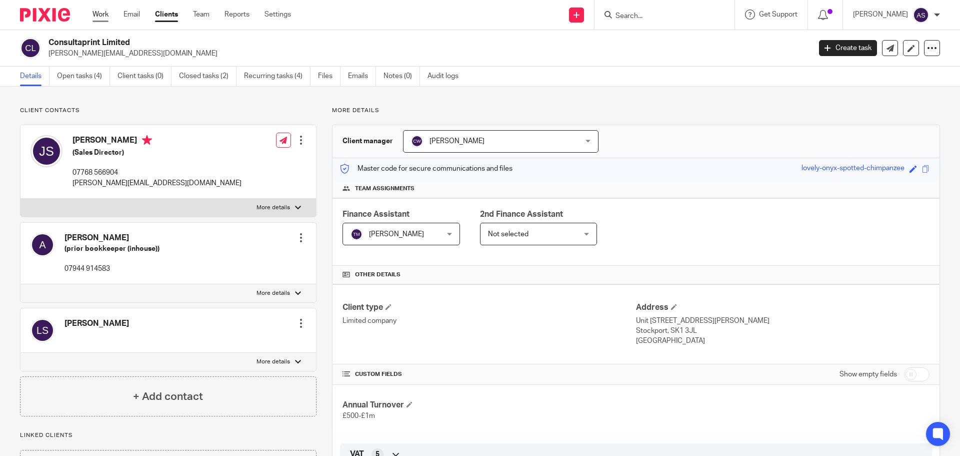
click at [106, 13] on link "Work" at bounding box center [101, 15] width 16 height 10
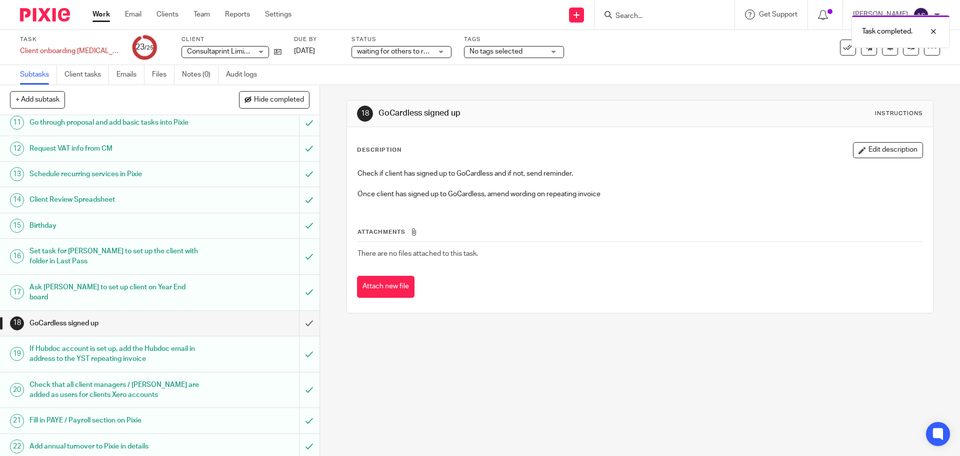
scroll to position [300, 0]
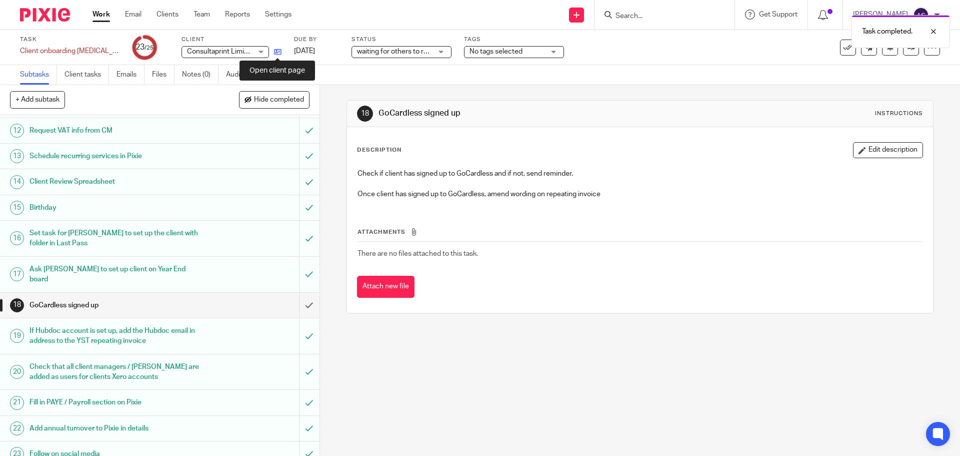
click at [277, 52] on icon at bounding box center [278, 52] width 8 height 8
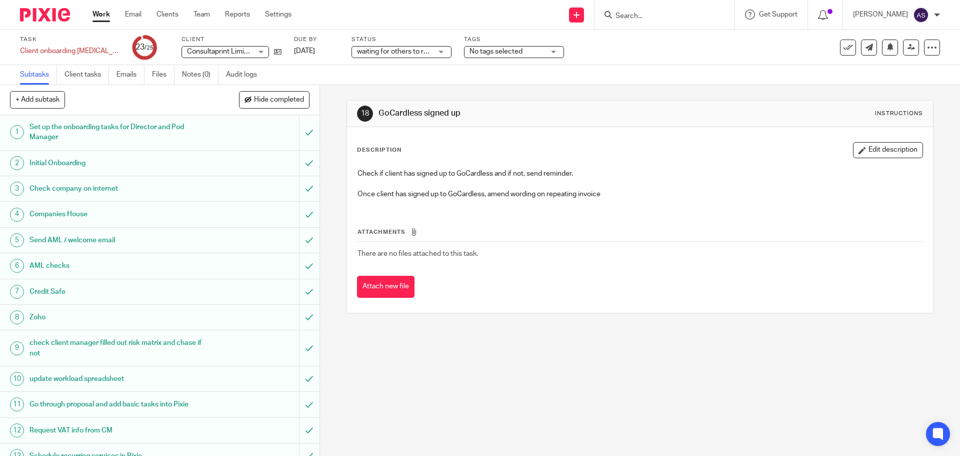
scroll to position [0, 0]
click at [101, 11] on link "Work" at bounding box center [102, 15] width 18 height 10
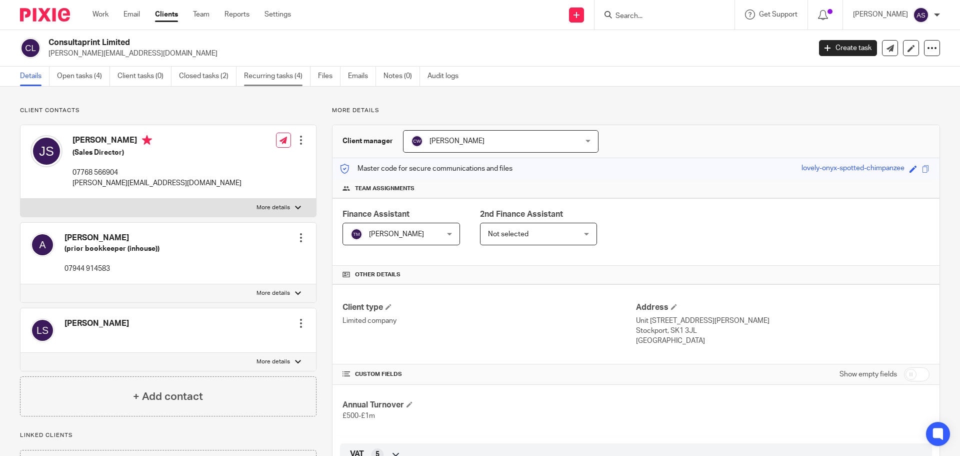
drag, startPoint x: 285, startPoint y: 71, endPoint x: 282, endPoint y: 78, distance: 7.4
click at [285, 71] on link "Recurring tasks (4)" at bounding box center [277, 77] width 67 height 20
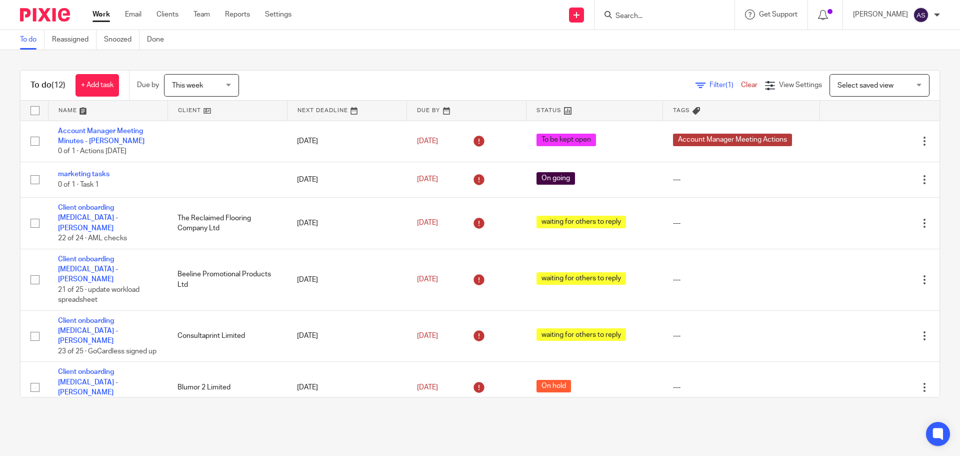
scroll to position [242, 0]
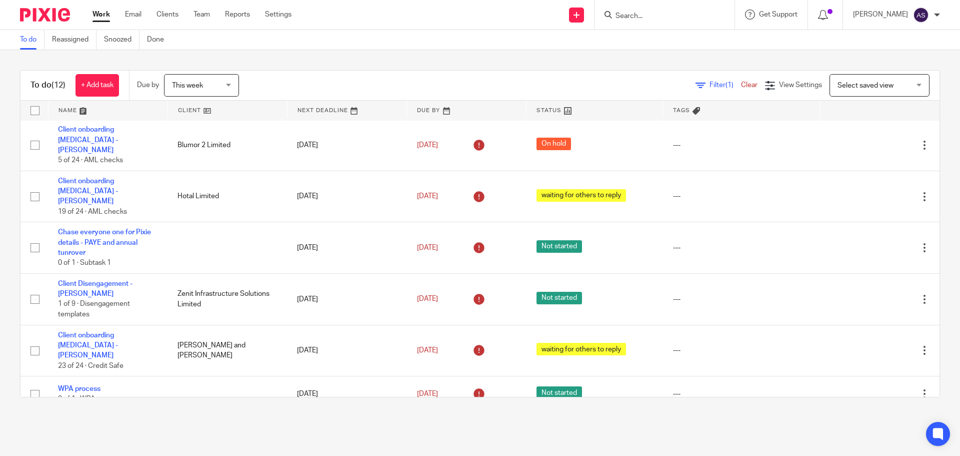
click at [870, 425] on icon at bounding box center [875, 430] width 10 height 10
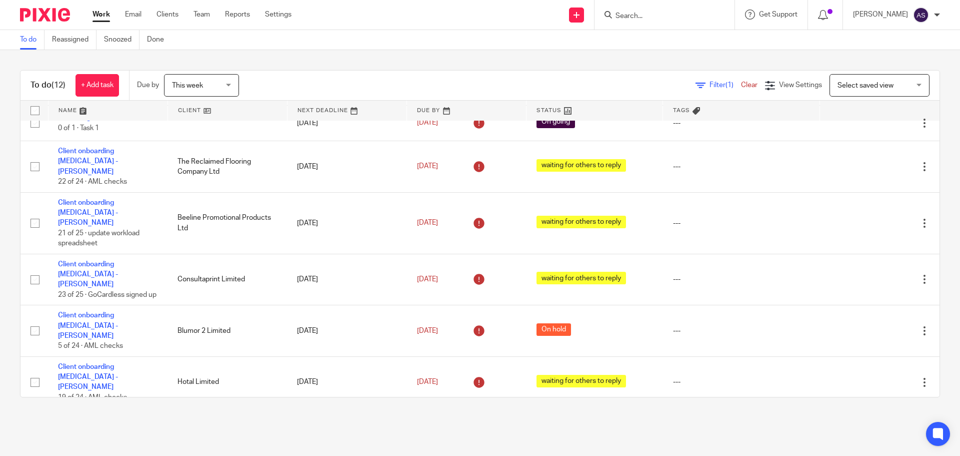
scroll to position [56, 0]
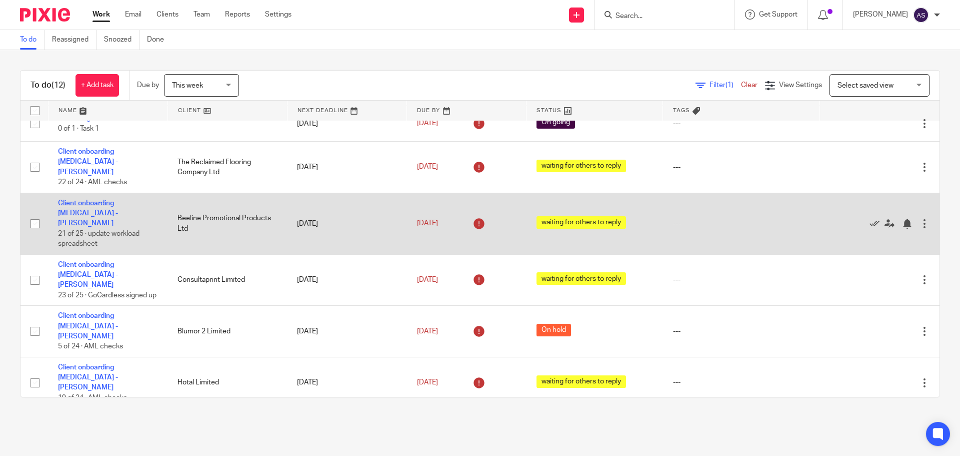
click at [115, 200] on link "Client onboarding [MEDICAL_DATA] - [PERSON_NAME]" at bounding box center [88, 214] width 60 height 28
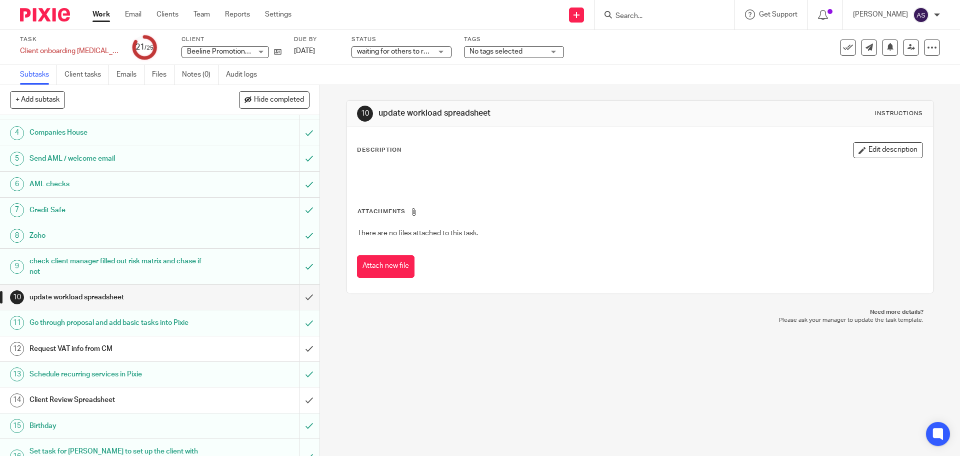
scroll to position [100, 0]
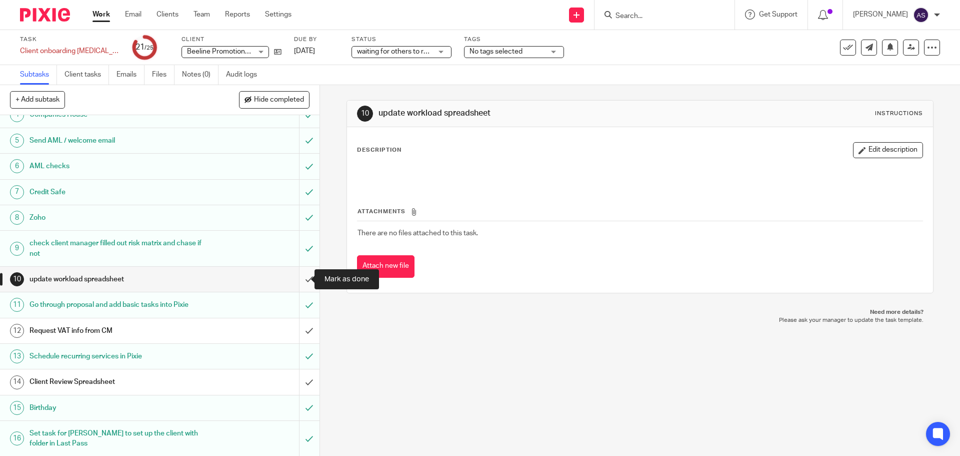
click at [297, 280] on input "submit" at bounding box center [160, 279] width 320 height 25
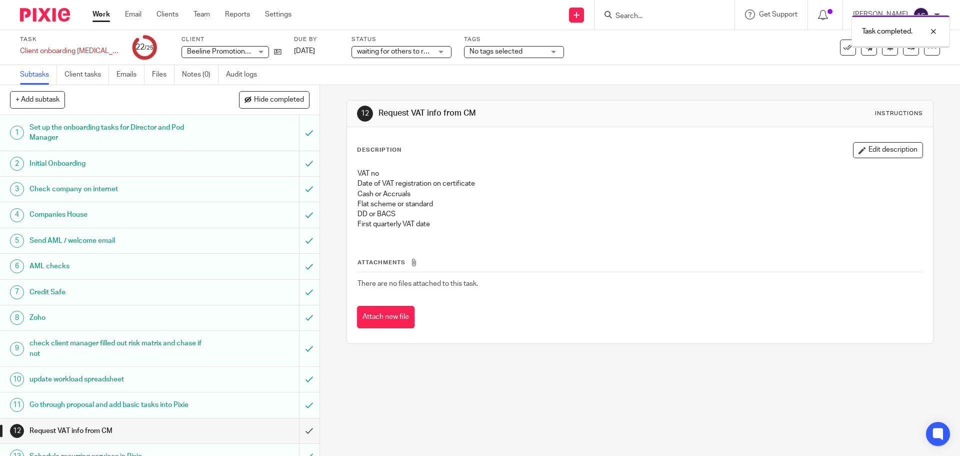
scroll to position [200, 0]
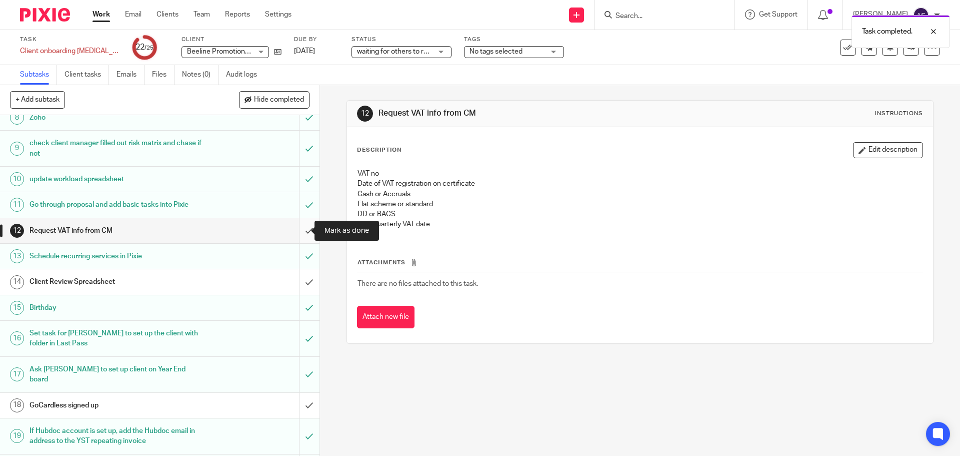
click at [298, 233] on input "submit" at bounding box center [160, 230] width 320 height 25
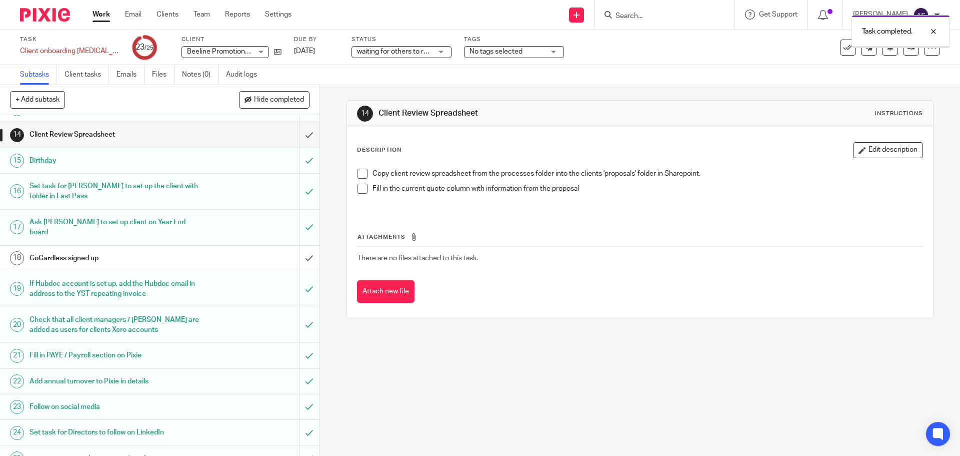
scroll to position [353, 0]
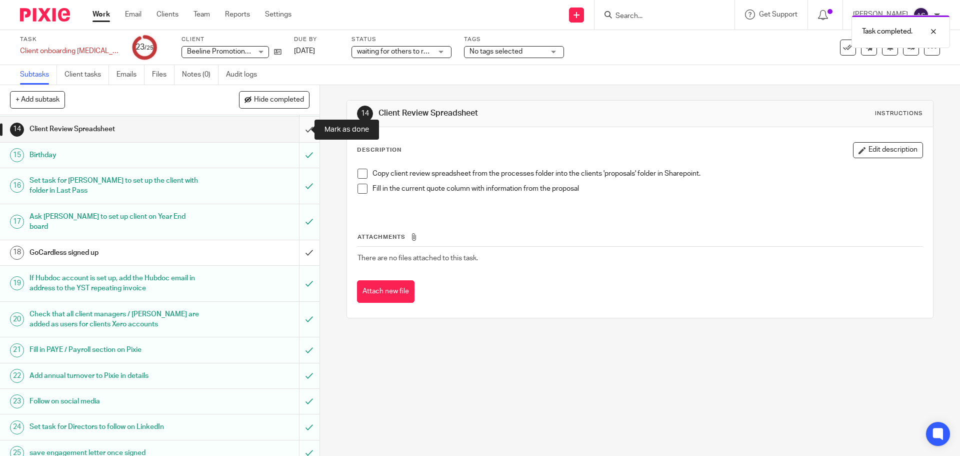
click at [297, 131] on input "submit" at bounding box center [160, 129] width 320 height 25
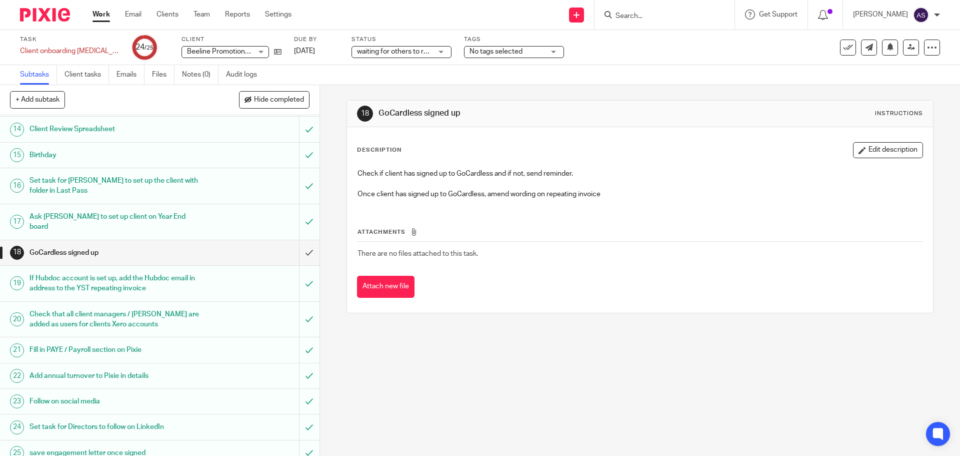
scroll to position [103, 0]
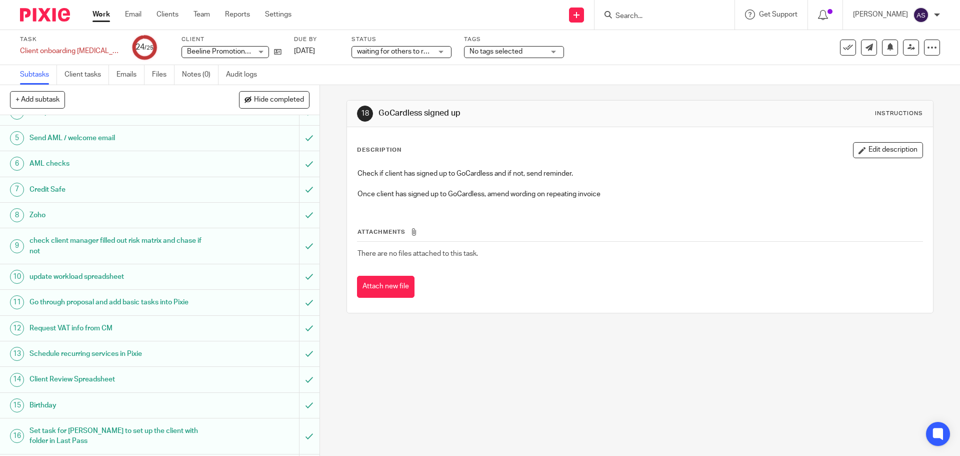
click at [97, 14] on link "Work" at bounding box center [102, 15] width 18 height 10
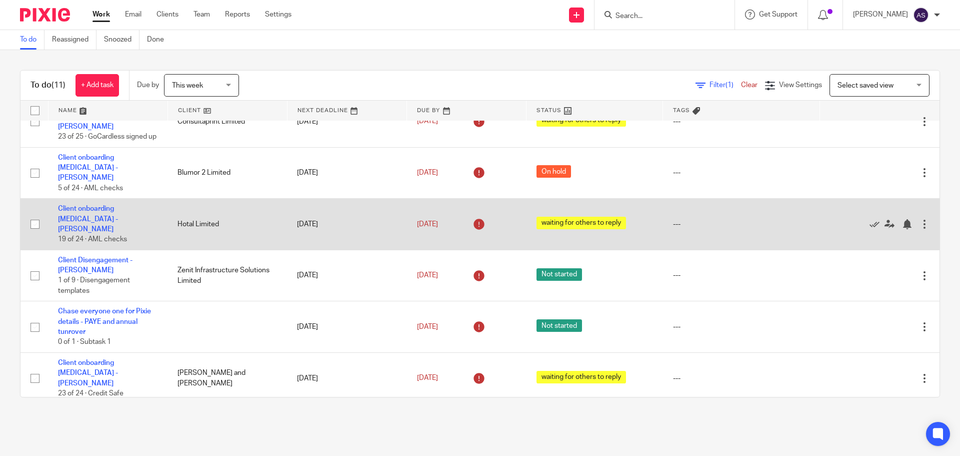
scroll to position [206, 0]
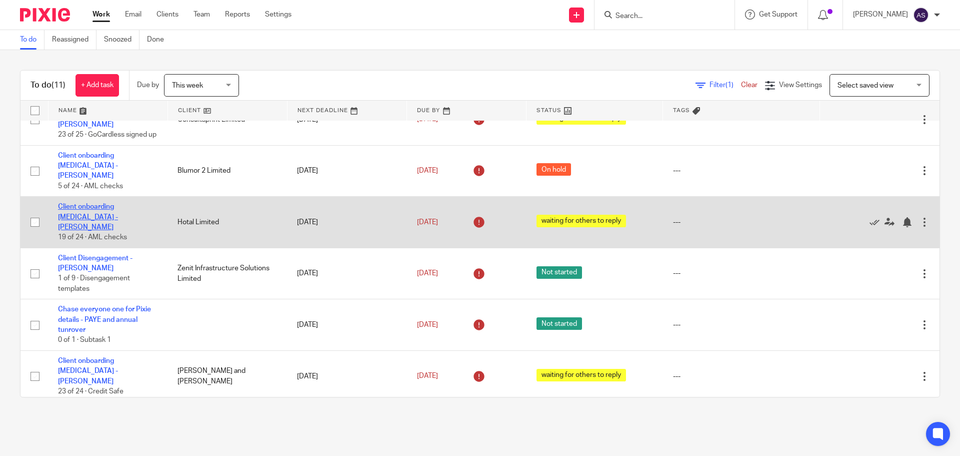
click at [93, 203] on link "Client onboarding [MEDICAL_DATA] - [PERSON_NAME]" at bounding box center [88, 217] width 60 height 28
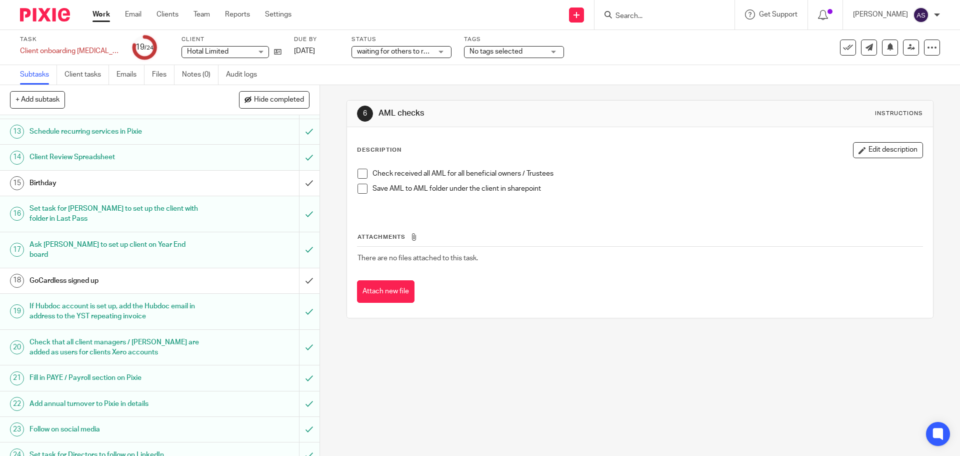
scroll to position [327, 0]
